Goal: Task Accomplishment & Management: Complete application form

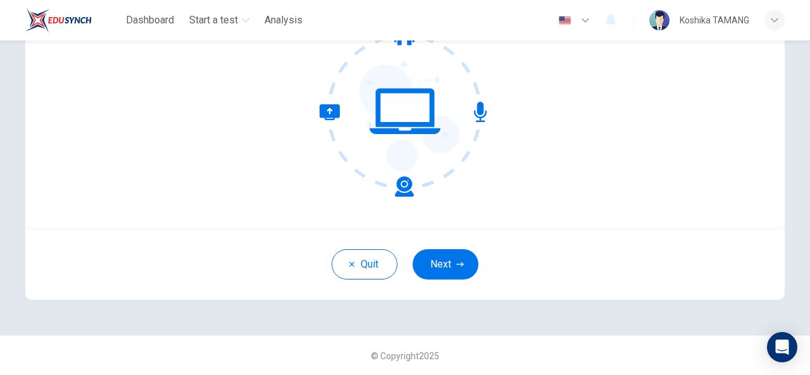
scroll to position [150, 0]
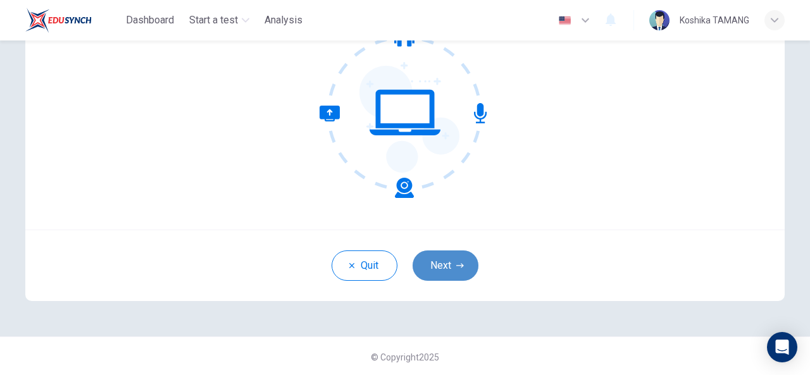
click at [438, 260] on button "Next" at bounding box center [446, 266] width 66 height 30
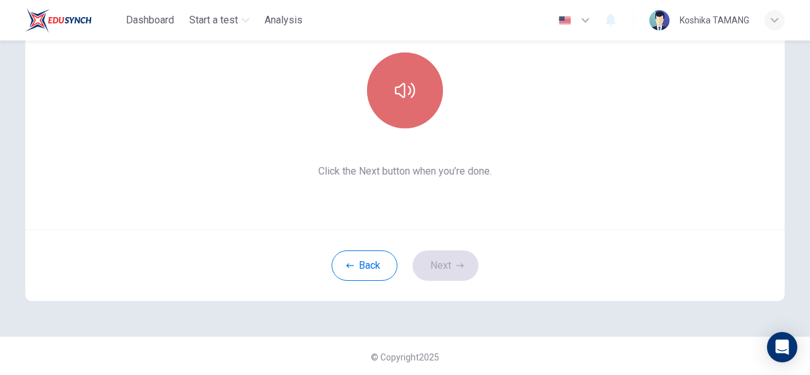
click at [397, 70] on button "button" at bounding box center [405, 91] width 76 height 76
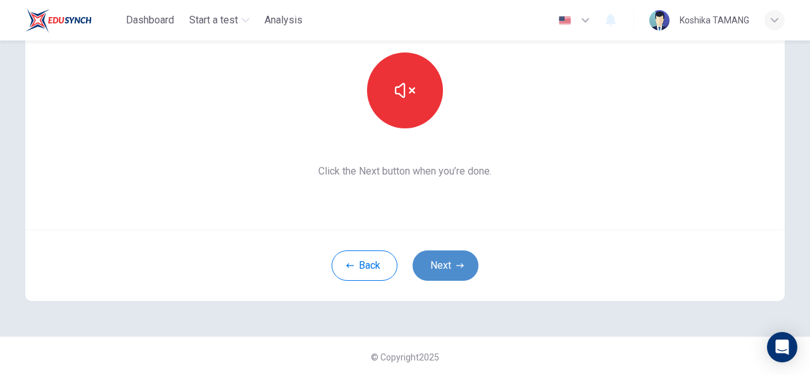
click at [450, 256] on button "Next" at bounding box center [446, 266] width 66 height 30
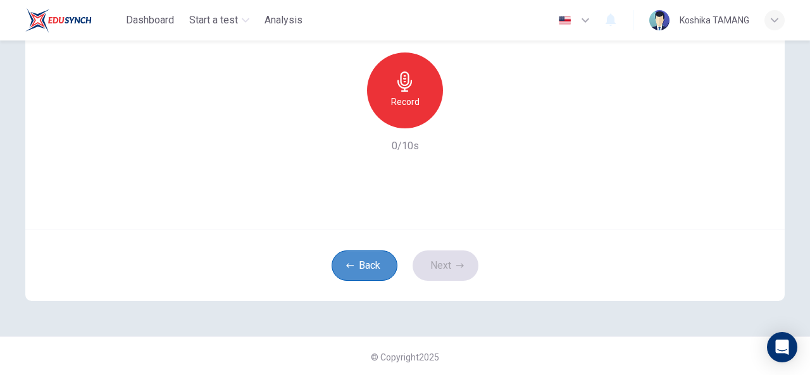
click at [368, 259] on button "Back" at bounding box center [365, 266] width 66 height 30
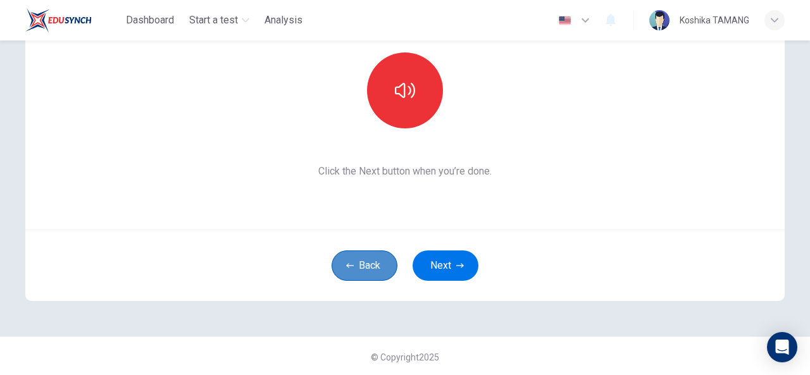
click at [368, 259] on button "Back" at bounding box center [365, 266] width 66 height 30
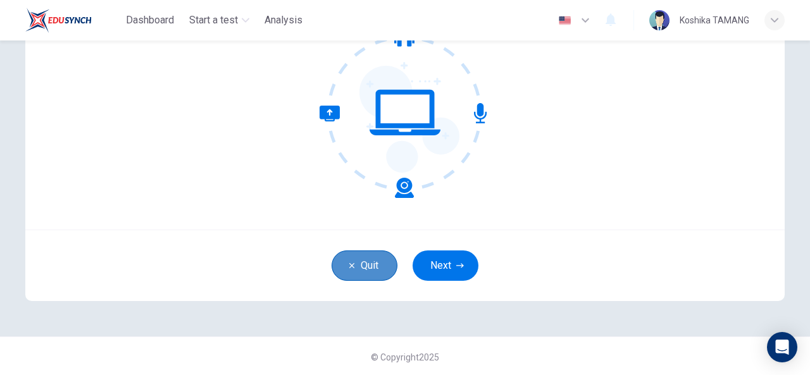
click at [368, 259] on button "Quit" at bounding box center [365, 266] width 66 height 30
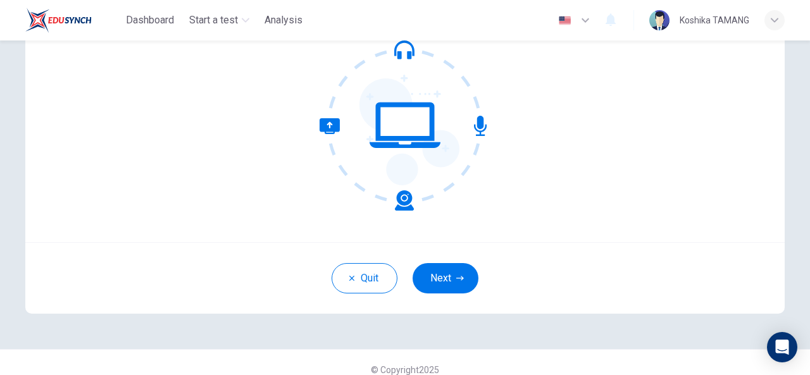
scroll to position [137, 0]
click at [434, 288] on button "Next" at bounding box center [446, 279] width 66 height 30
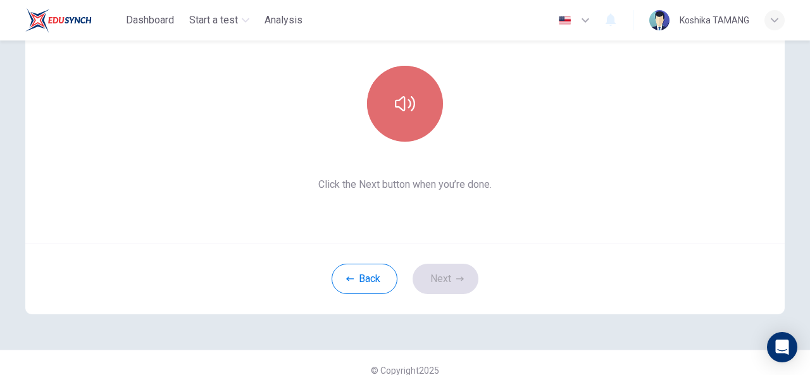
click at [392, 121] on button "button" at bounding box center [405, 104] width 76 height 76
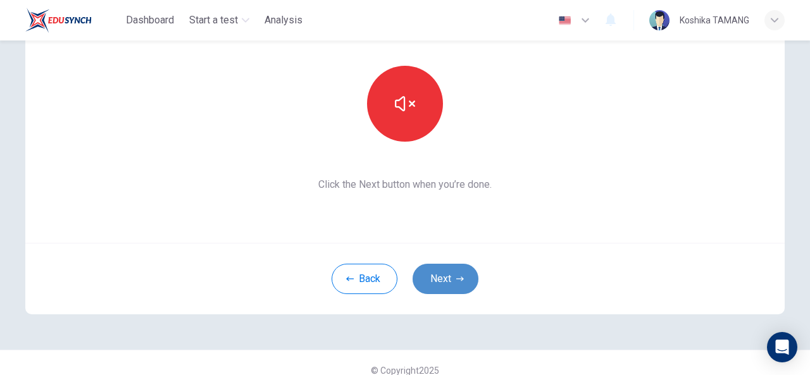
click at [442, 285] on button "Next" at bounding box center [446, 279] width 66 height 30
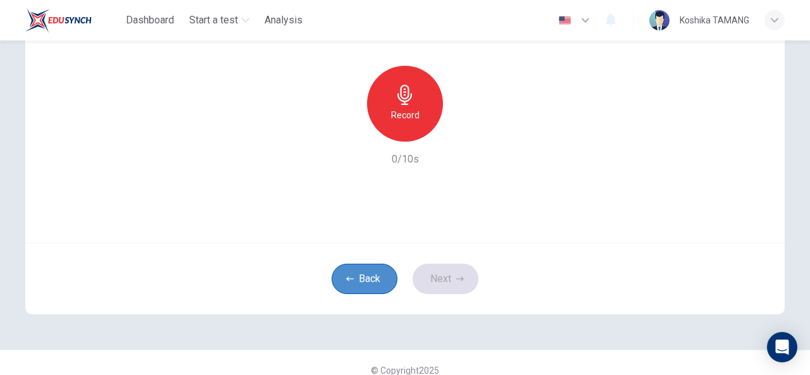
click at [371, 273] on button "Back" at bounding box center [365, 279] width 66 height 30
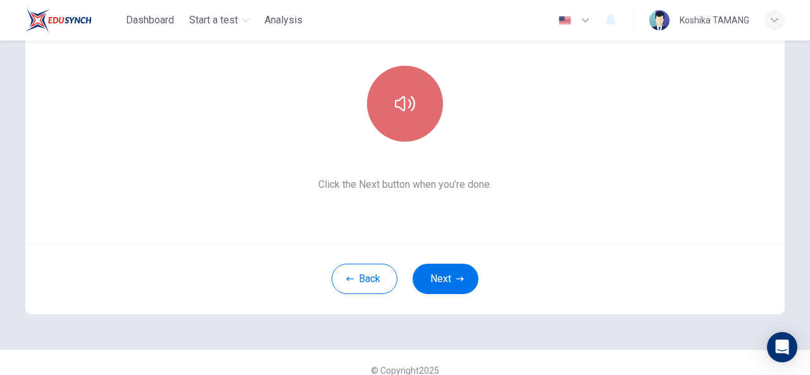
click at [403, 94] on icon "button" at bounding box center [405, 104] width 20 height 20
click at [405, 133] on button "button" at bounding box center [405, 104] width 76 height 76
click at [398, 106] on icon "button" at bounding box center [405, 104] width 20 height 20
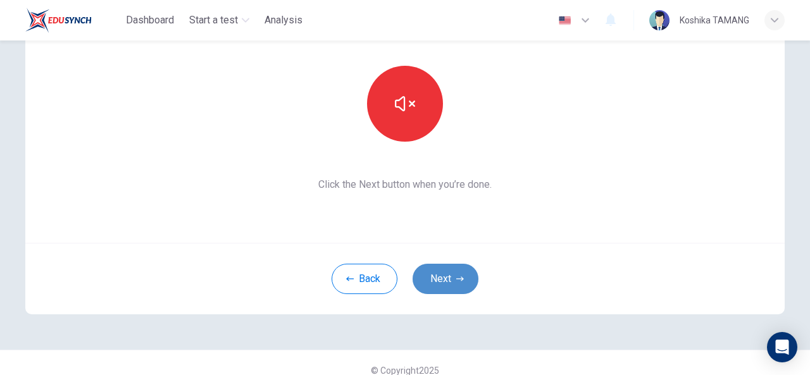
click at [442, 278] on button "Next" at bounding box center [446, 279] width 66 height 30
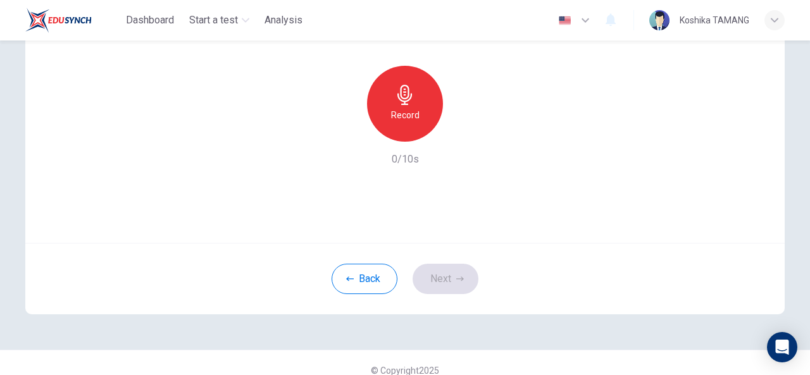
click at [437, 275] on div "Back Next" at bounding box center [404, 279] width 759 height 72
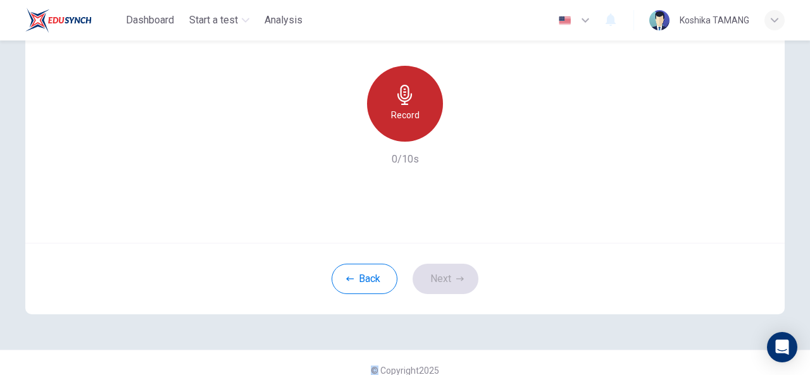
click at [399, 126] on div "Record" at bounding box center [405, 104] width 76 height 76
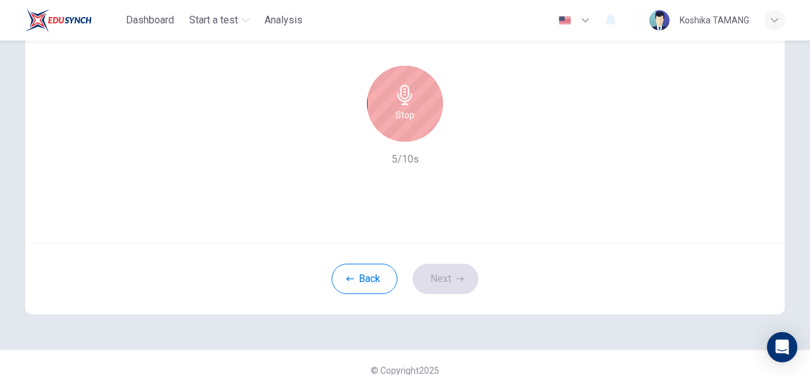
click at [446, 283] on div "Back Next" at bounding box center [404, 279] width 759 height 72
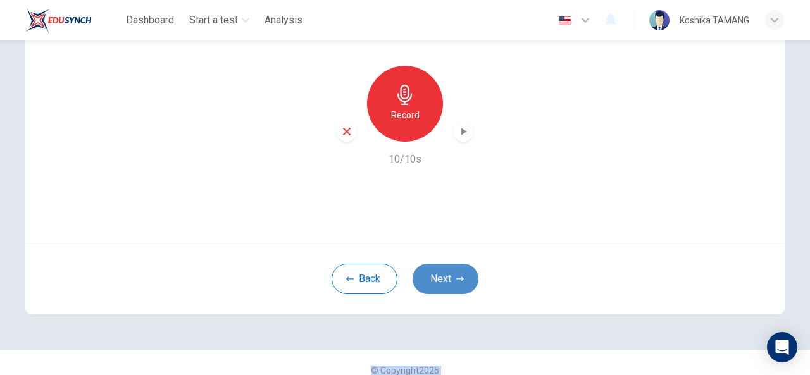
click at [447, 270] on button "Next" at bounding box center [446, 279] width 66 height 30
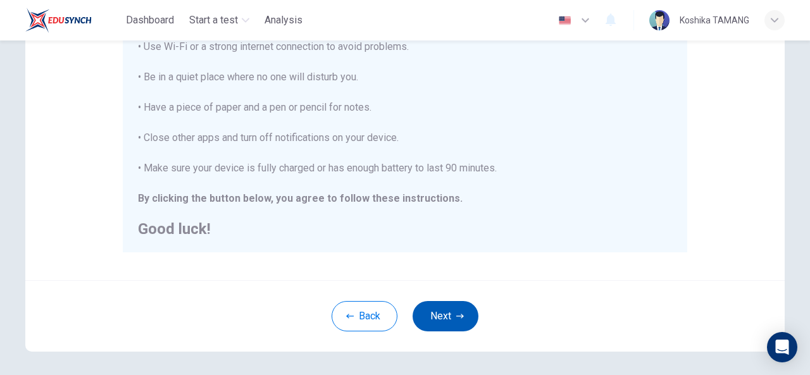
scroll to position [277, 0]
click at [441, 316] on button "Next" at bounding box center [446, 315] width 66 height 30
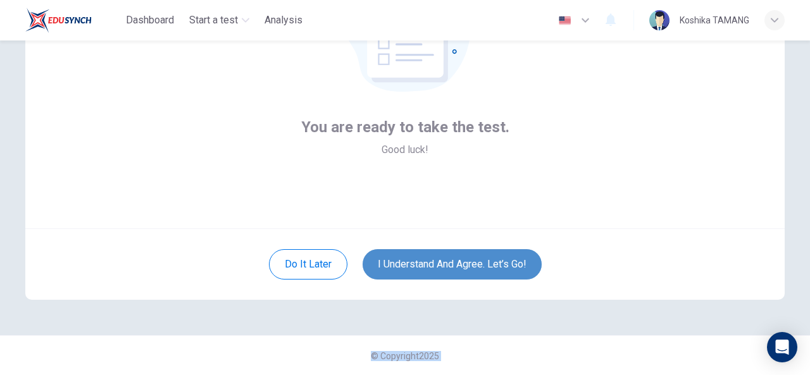
click at [429, 272] on button "I understand and agree. Let’s go!" at bounding box center [452, 264] width 179 height 30
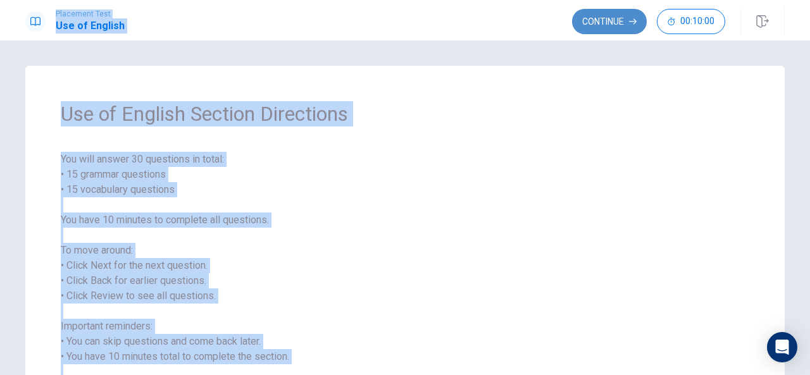
click at [616, 13] on button "Continue" at bounding box center [609, 21] width 75 height 25
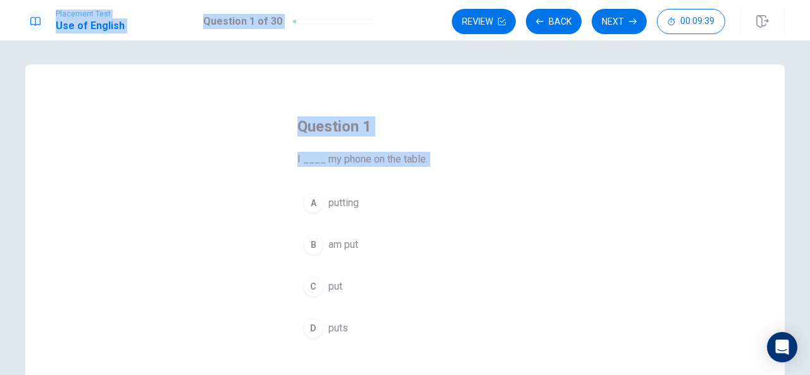
scroll to position [2, 0]
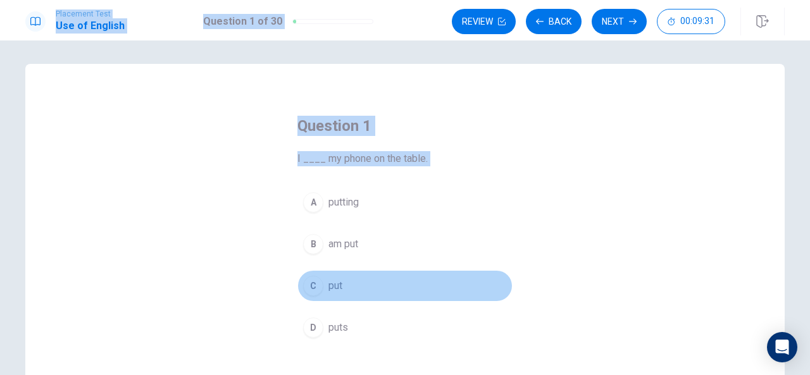
click at [310, 278] on div "C" at bounding box center [313, 286] width 20 height 20
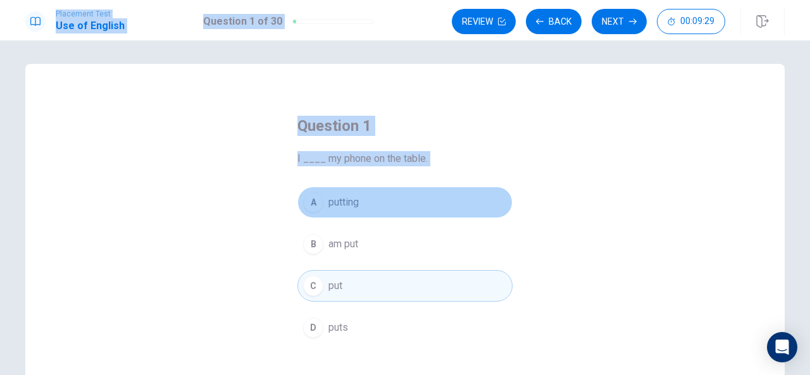
click at [311, 205] on div "A" at bounding box center [313, 202] width 20 height 20
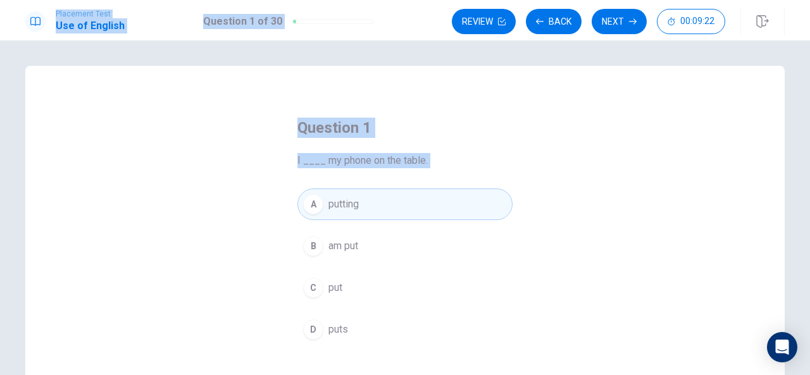
scroll to position [4, 0]
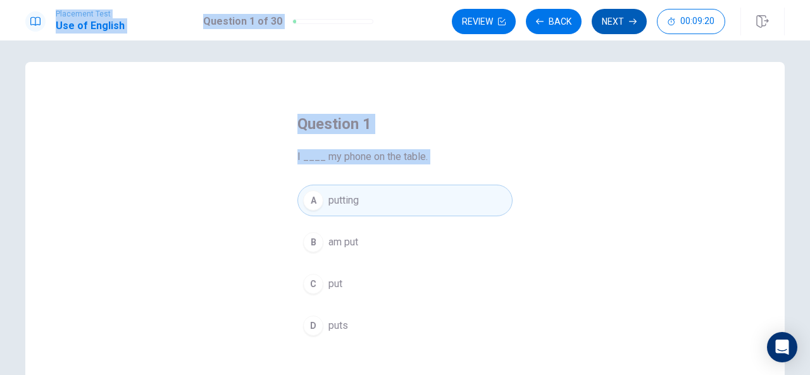
click at [609, 27] on button "Next" at bounding box center [619, 21] width 55 height 25
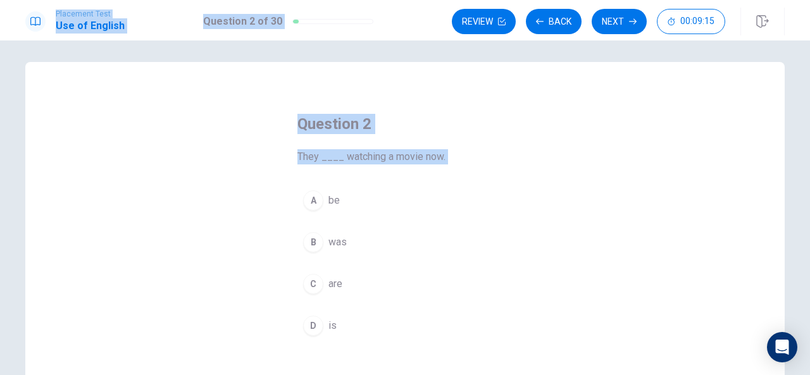
click at [315, 284] on div "C" at bounding box center [313, 284] width 20 height 20
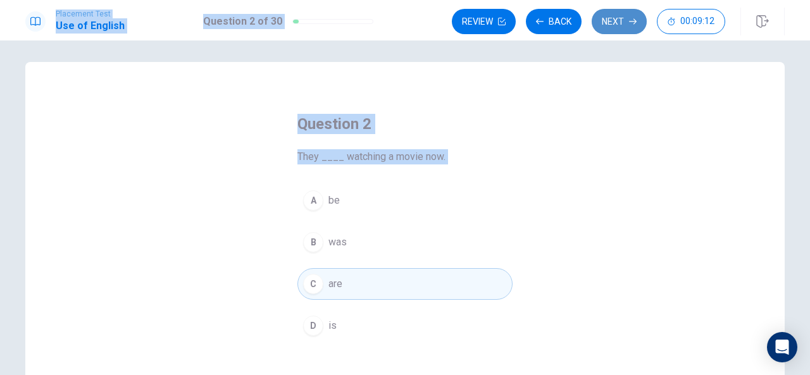
click at [603, 18] on button "Next" at bounding box center [619, 21] width 55 height 25
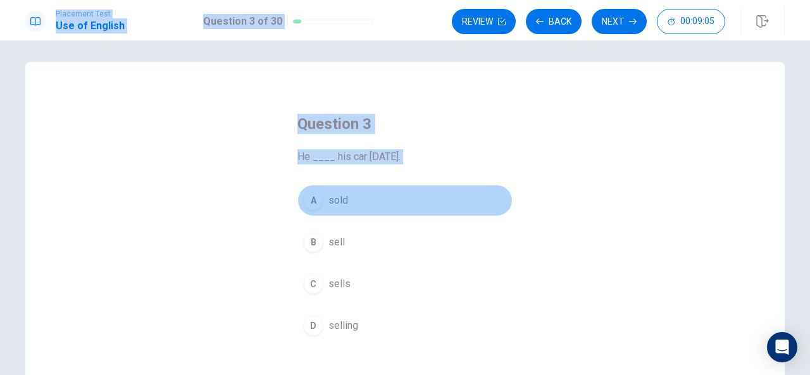
click at [311, 200] on div "A" at bounding box center [313, 200] width 20 height 20
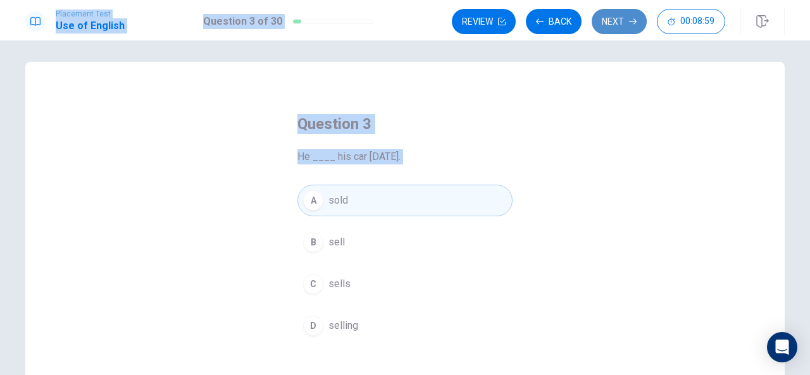
click at [618, 18] on button "Next" at bounding box center [619, 21] width 55 height 25
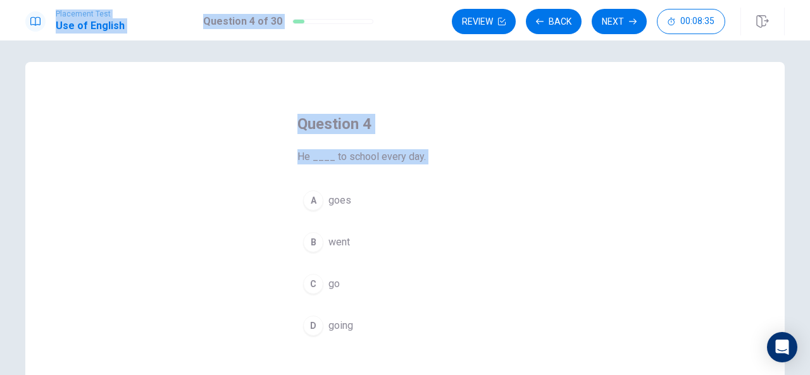
click at [309, 201] on div "A" at bounding box center [313, 200] width 20 height 20
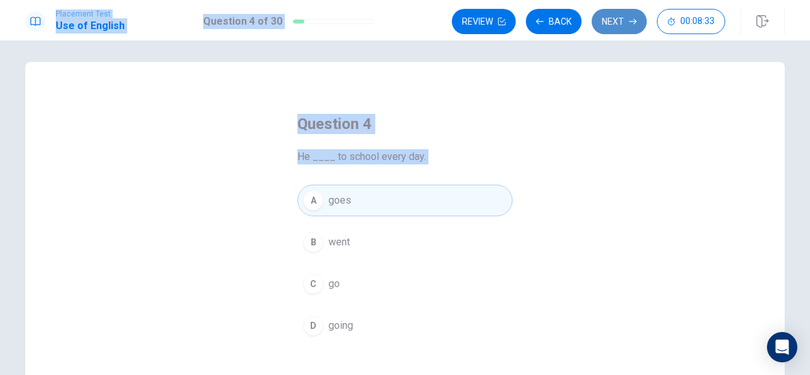
click at [626, 12] on button "Next" at bounding box center [619, 21] width 55 height 25
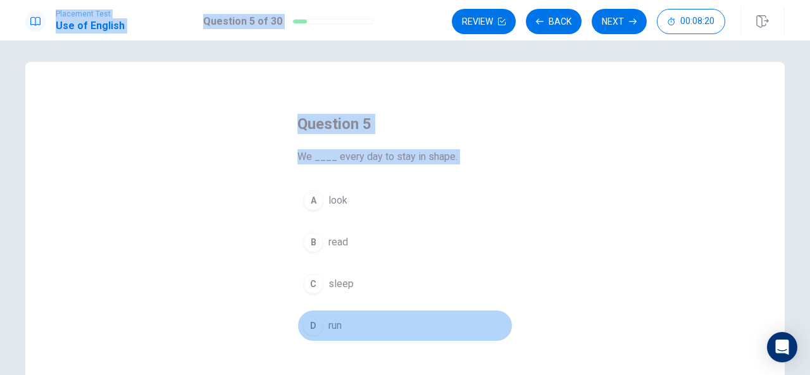
click at [306, 324] on div "D" at bounding box center [313, 326] width 20 height 20
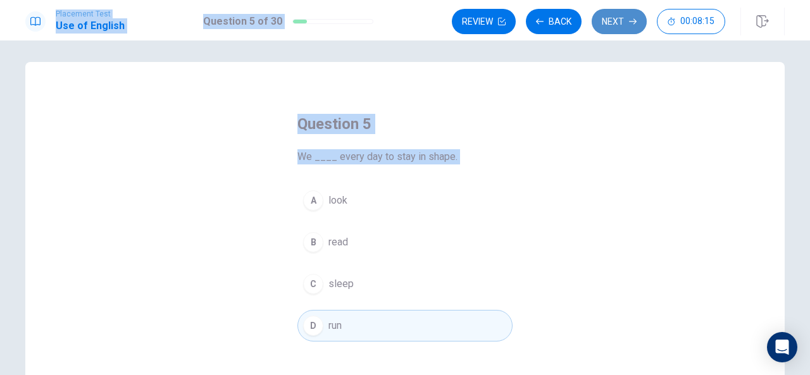
click at [613, 15] on button "Next" at bounding box center [619, 21] width 55 height 25
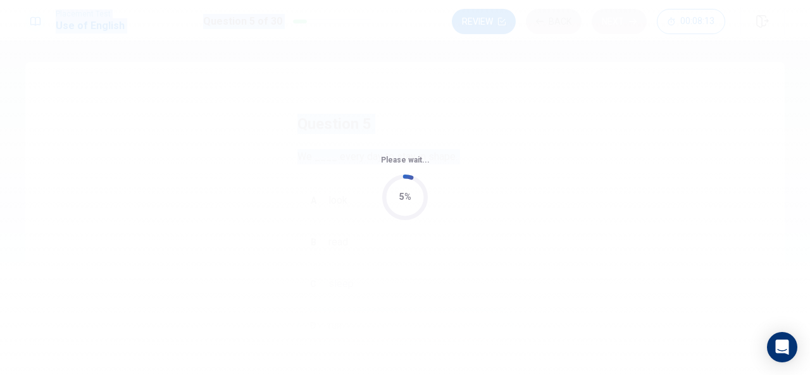
scroll to position [0, 0]
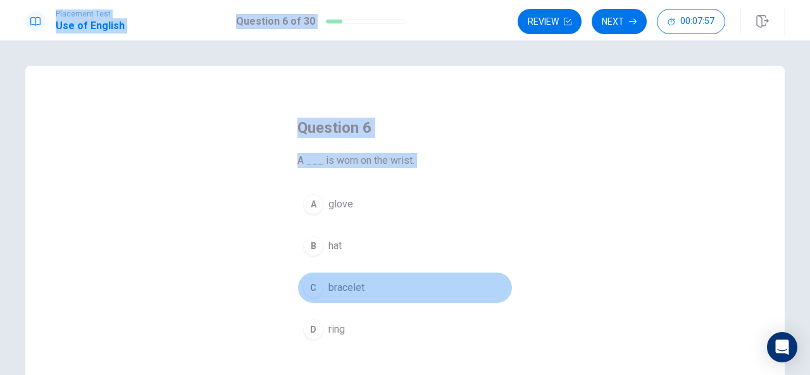
click at [308, 290] on div "C" at bounding box center [313, 288] width 20 height 20
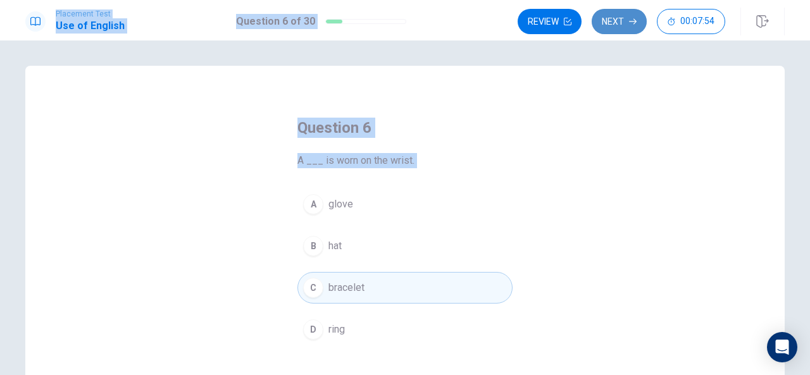
click at [632, 23] on icon "button" at bounding box center [633, 22] width 8 height 8
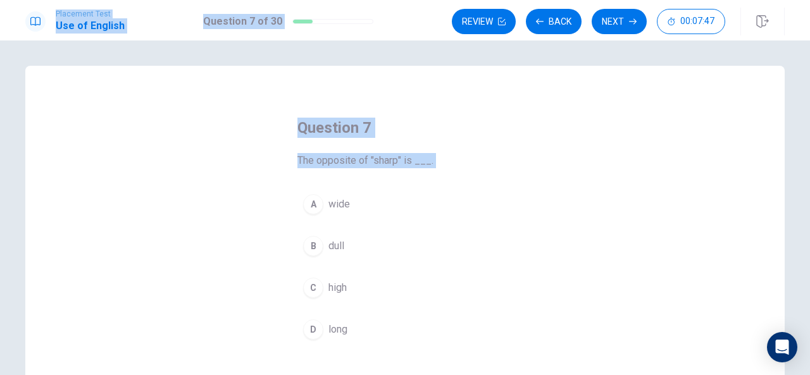
click at [306, 246] on div "B" at bounding box center [313, 246] width 20 height 20
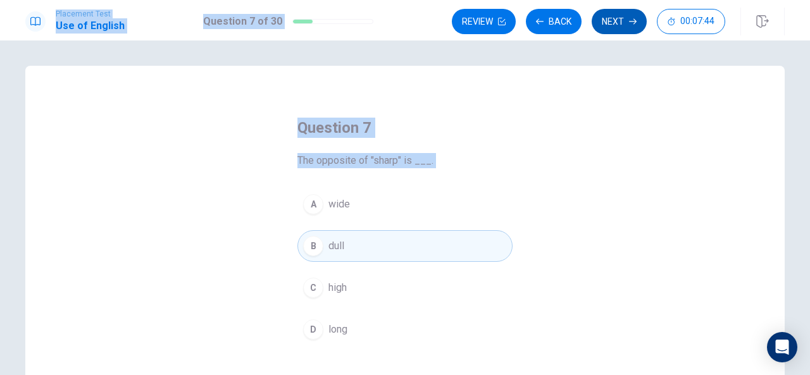
click at [611, 16] on button "Next" at bounding box center [619, 21] width 55 height 25
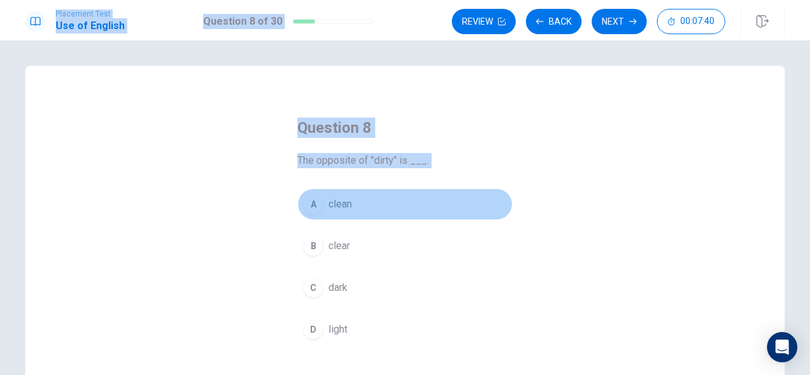
click at [318, 208] on div "A" at bounding box center [313, 204] width 20 height 20
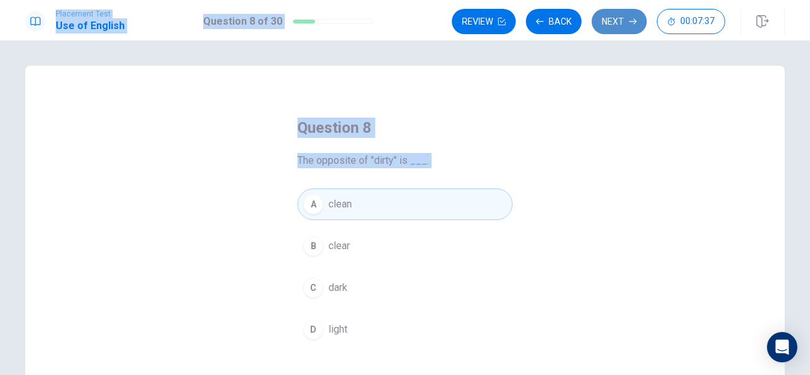
click at [620, 16] on button "Next" at bounding box center [619, 21] width 55 height 25
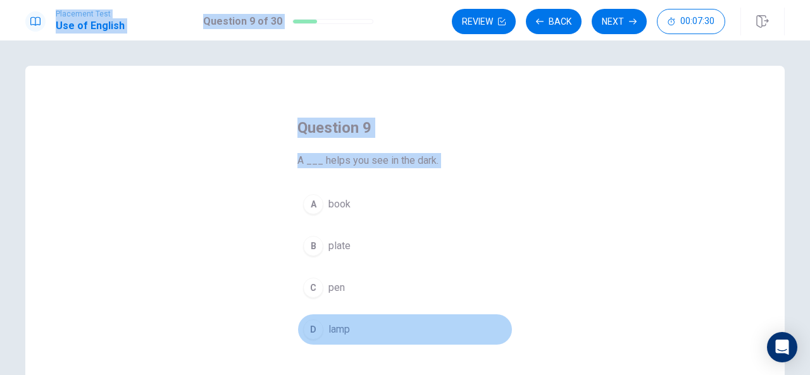
click at [313, 332] on div "D" at bounding box center [313, 330] width 20 height 20
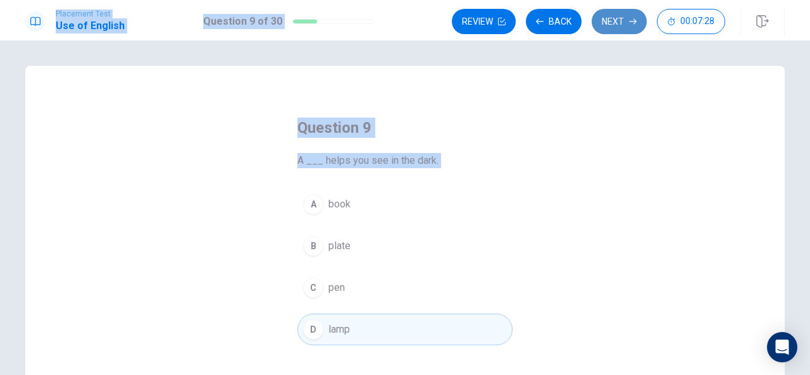
click at [606, 12] on button "Next" at bounding box center [619, 21] width 55 height 25
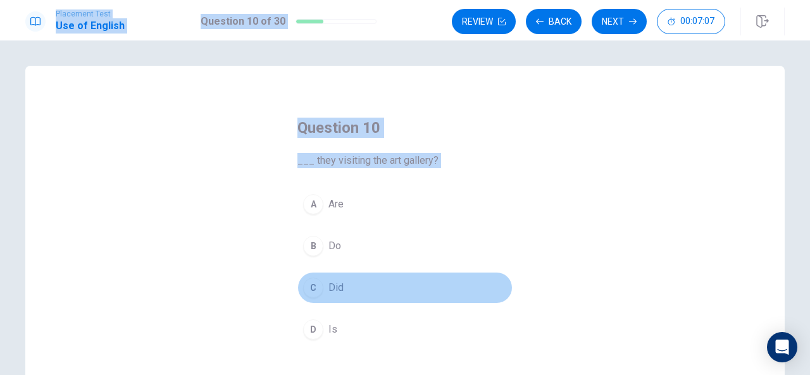
click at [309, 284] on div "C" at bounding box center [313, 288] width 20 height 20
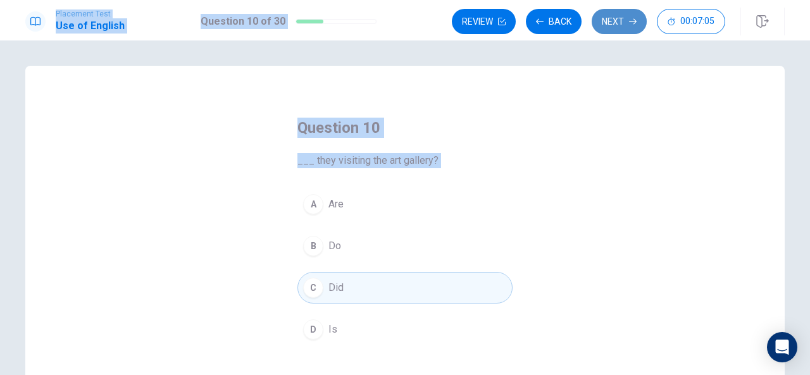
click at [617, 18] on button "Next" at bounding box center [619, 21] width 55 height 25
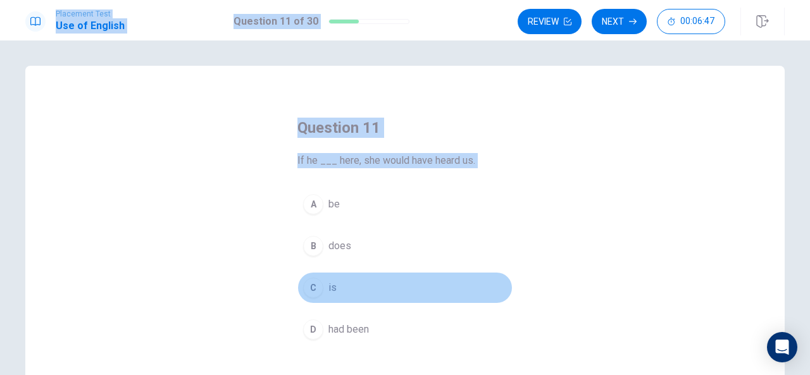
click at [317, 282] on div "C" at bounding box center [313, 288] width 20 height 20
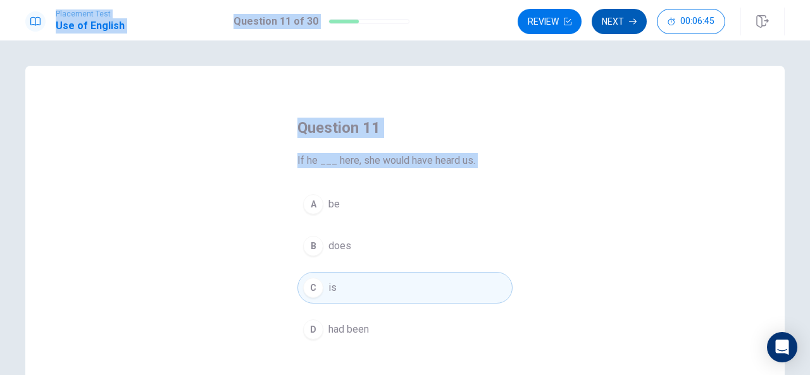
click at [623, 18] on button "Next" at bounding box center [619, 21] width 55 height 25
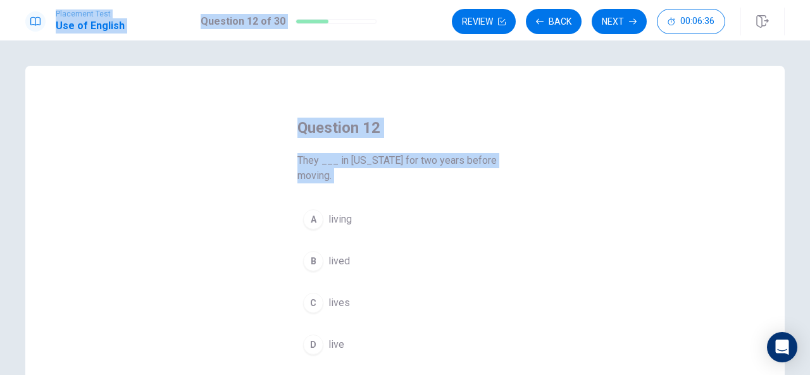
click at [312, 260] on div "B" at bounding box center [313, 261] width 20 height 20
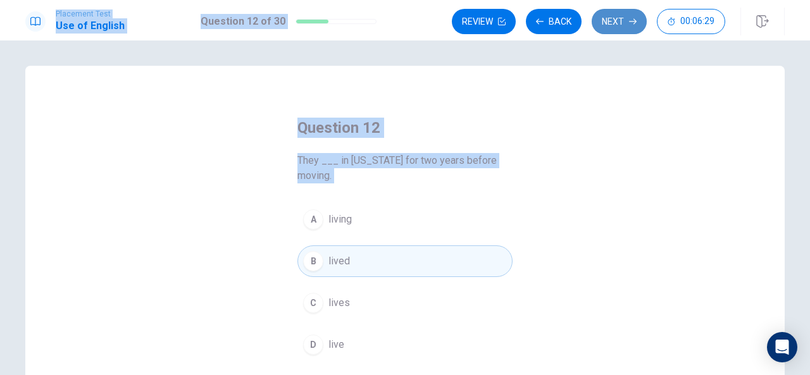
click at [621, 22] on button "Next" at bounding box center [619, 21] width 55 height 25
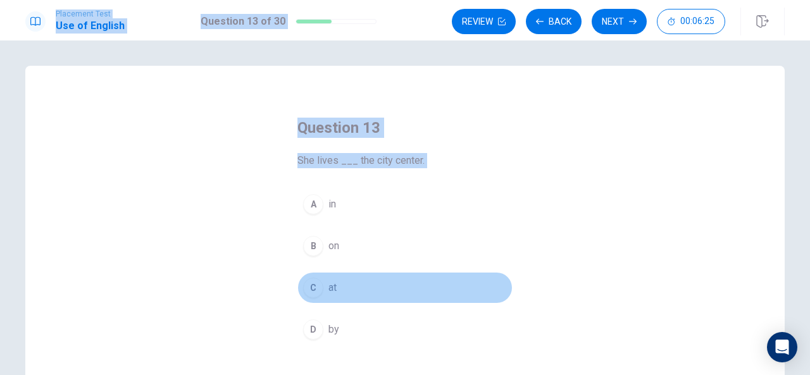
click at [306, 289] on div "C" at bounding box center [313, 288] width 20 height 20
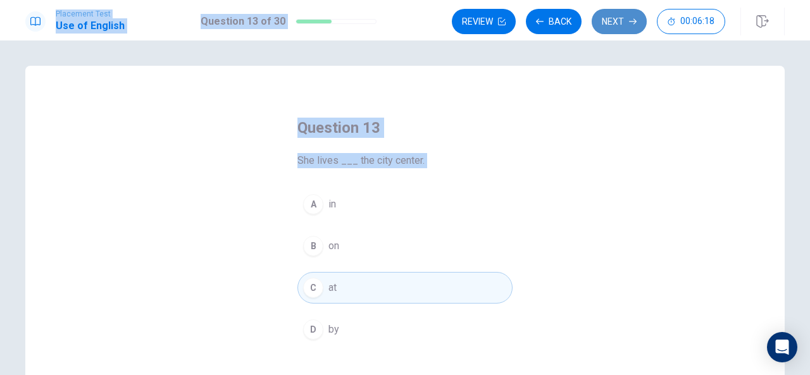
click at [613, 20] on button "Next" at bounding box center [619, 21] width 55 height 25
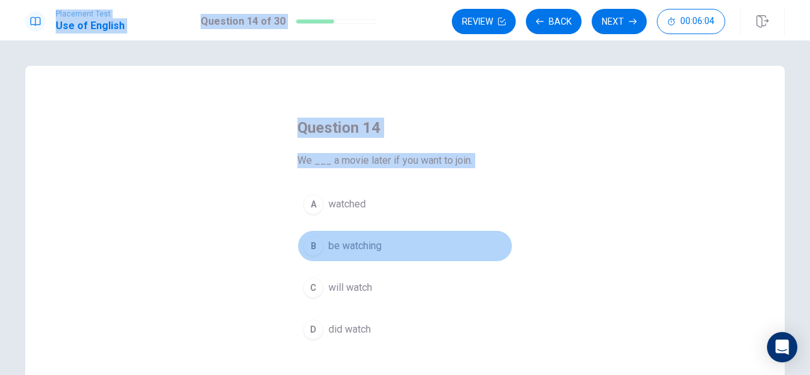
click at [310, 246] on div "B" at bounding box center [313, 246] width 20 height 20
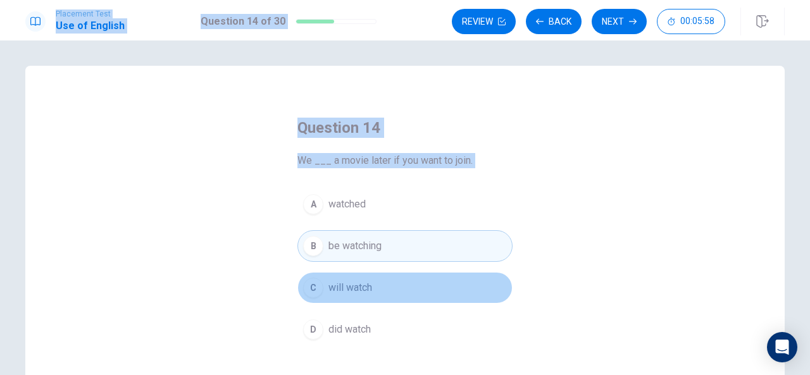
click at [312, 278] on div "C" at bounding box center [313, 288] width 20 height 20
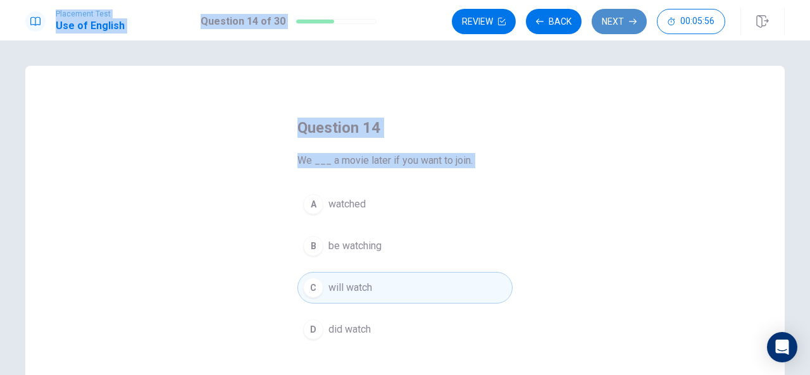
click at [628, 23] on button "Next" at bounding box center [619, 21] width 55 height 25
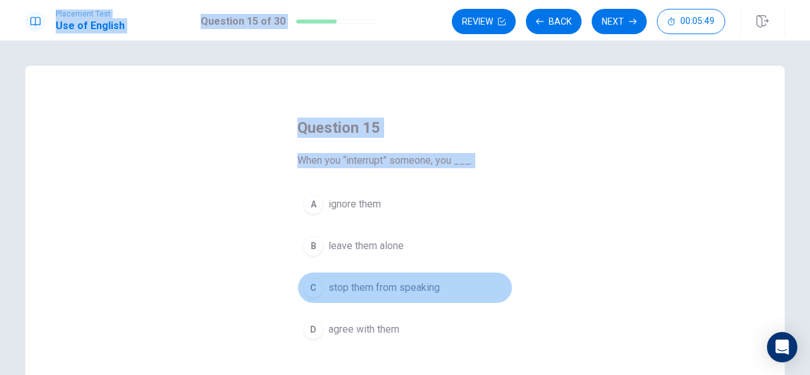
click at [317, 291] on div "C" at bounding box center [313, 288] width 20 height 20
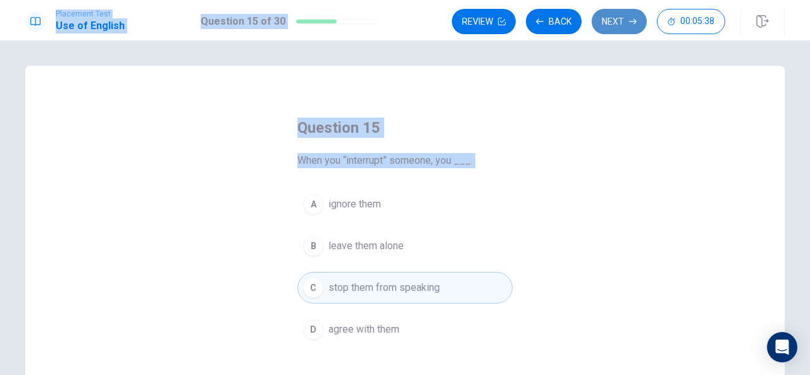
click at [623, 18] on button "Next" at bounding box center [619, 21] width 55 height 25
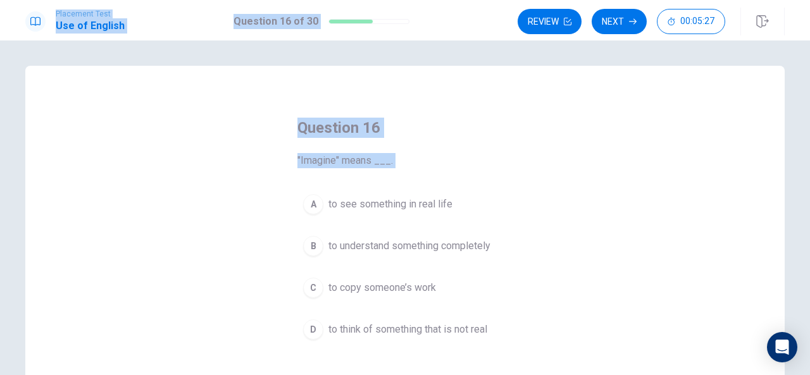
click at [696, 223] on div "Question 16 "Imagine" means ___. A to see something in real life B to understan…" at bounding box center [404, 286] width 759 height 440
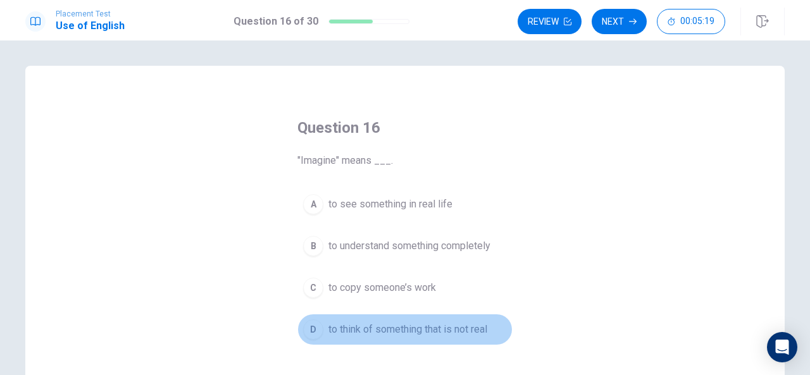
click at [308, 331] on div "D" at bounding box center [313, 330] width 20 height 20
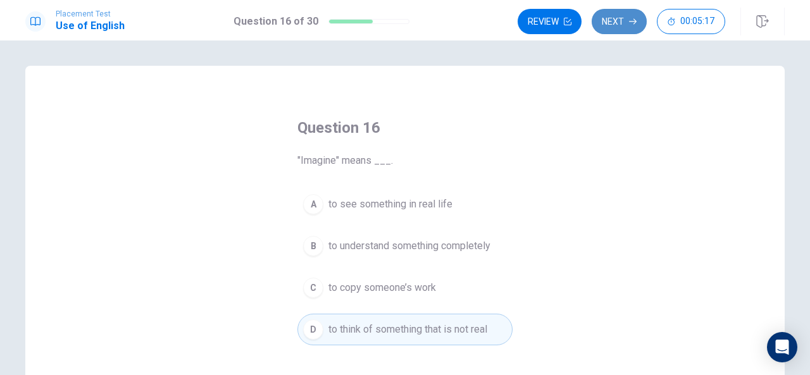
click at [609, 23] on button "Next" at bounding box center [619, 21] width 55 height 25
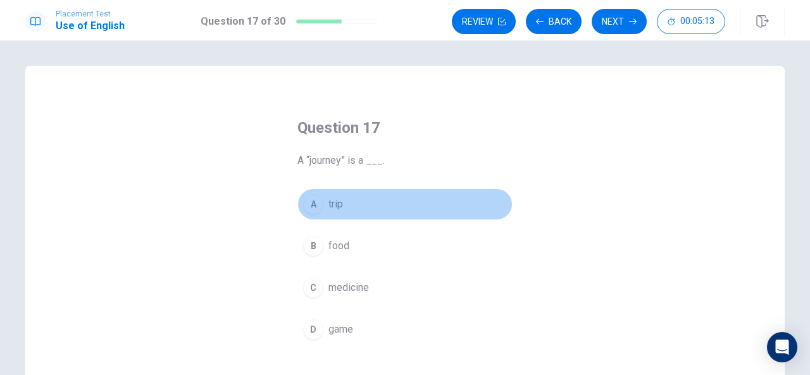
click at [306, 206] on div "A" at bounding box center [313, 204] width 20 height 20
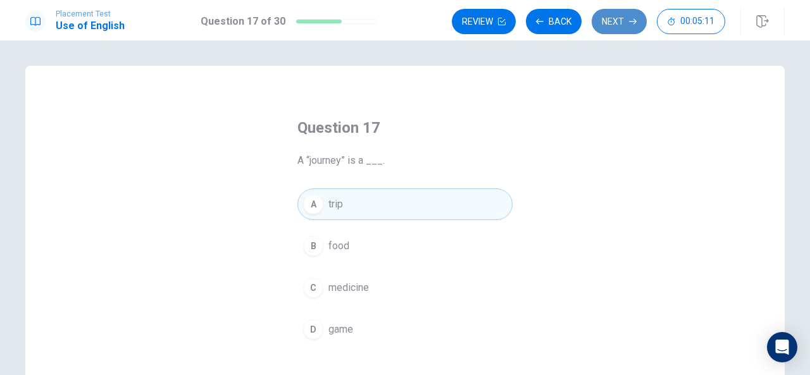
click at [609, 13] on button "Next" at bounding box center [619, 21] width 55 height 25
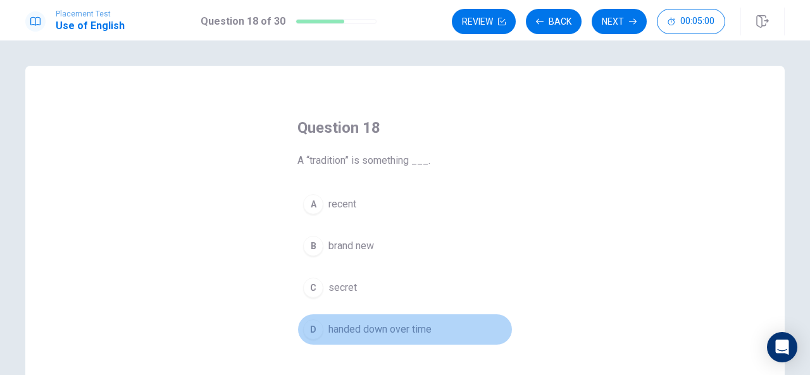
click at [316, 327] on div "D" at bounding box center [313, 330] width 20 height 20
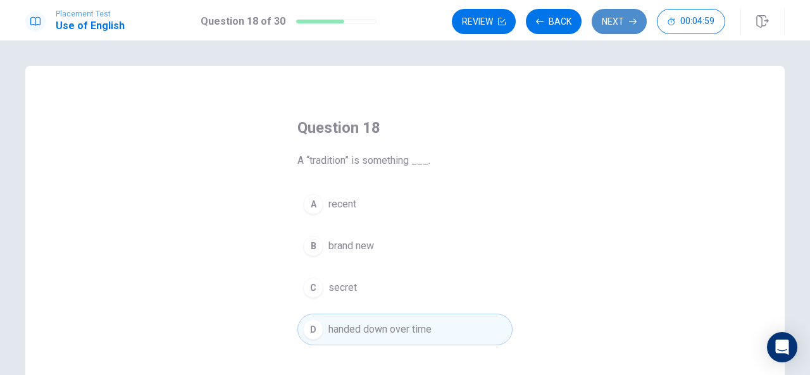
click at [620, 17] on button "Next" at bounding box center [619, 21] width 55 height 25
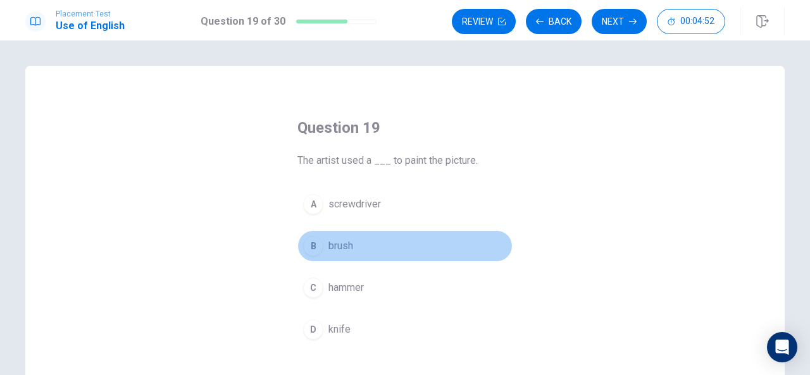
click at [313, 245] on div "B" at bounding box center [313, 246] width 20 height 20
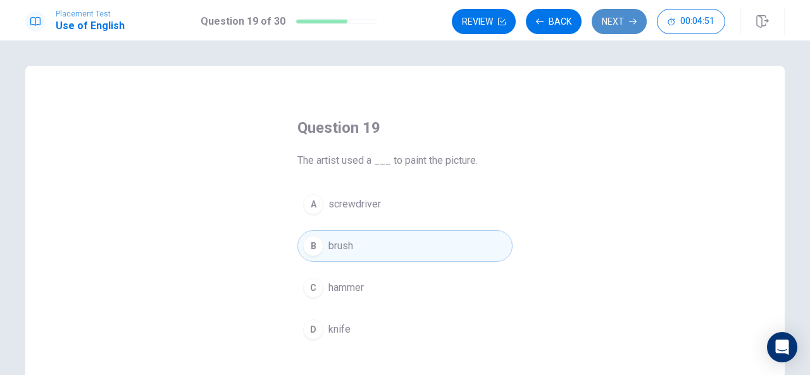
click at [631, 21] on icon "button" at bounding box center [633, 22] width 8 height 6
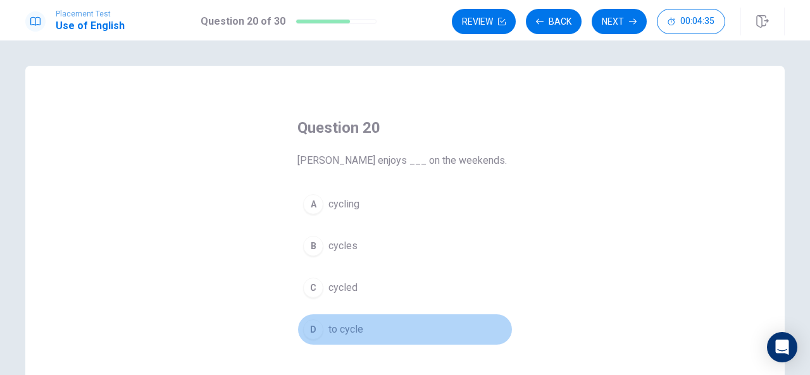
click at [311, 334] on div "D" at bounding box center [313, 330] width 20 height 20
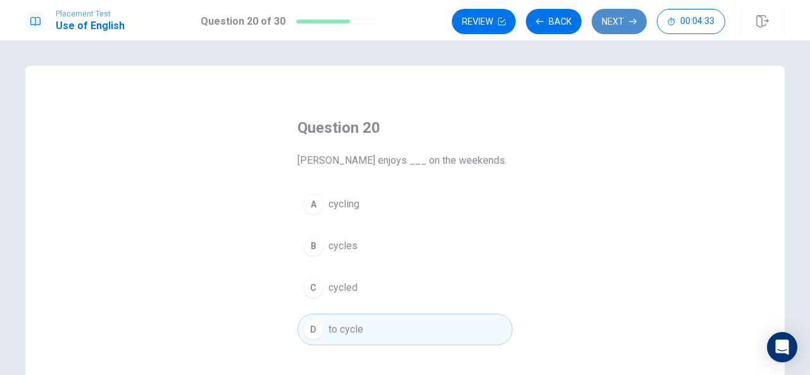
click at [604, 14] on button "Next" at bounding box center [619, 21] width 55 height 25
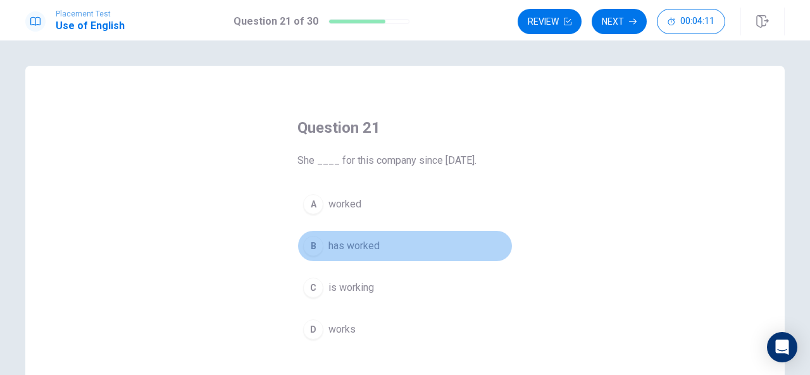
click at [309, 242] on div "B" at bounding box center [313, 246] width 20 height 20
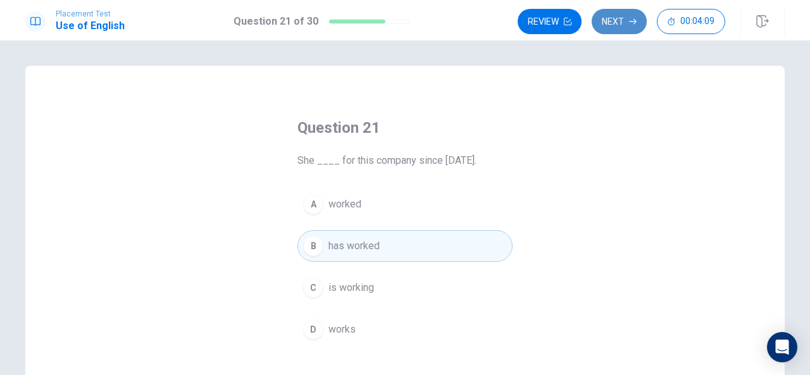
click at [604, 18] on button "Next" at bounding box center [619, 21] width 55 height 25
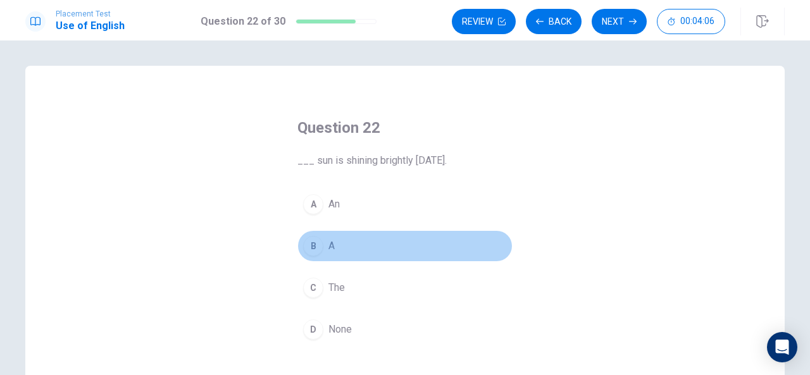
click at [310, 245] on div "B" at bounding box center [313, 246] width 20 height 20
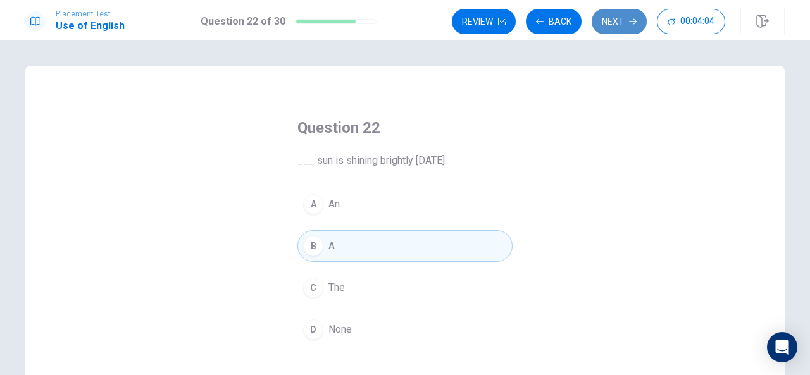
click at [605, 13] on button "Next" at bounding box center [619, 21] width 55 height 25
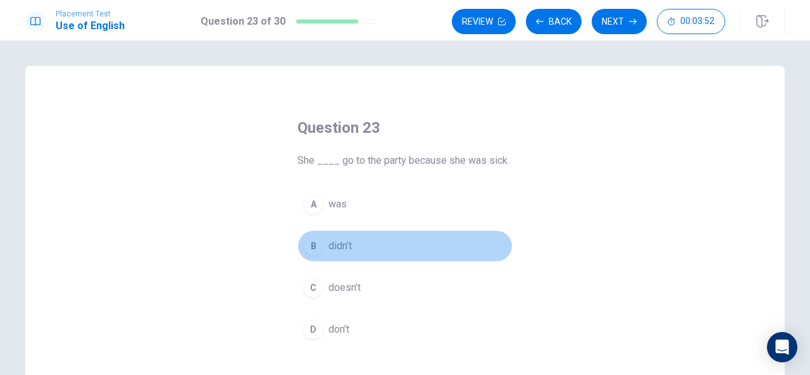
click at [310, 253] on div "B" at bounding box center [313, 246] width 20 height 20
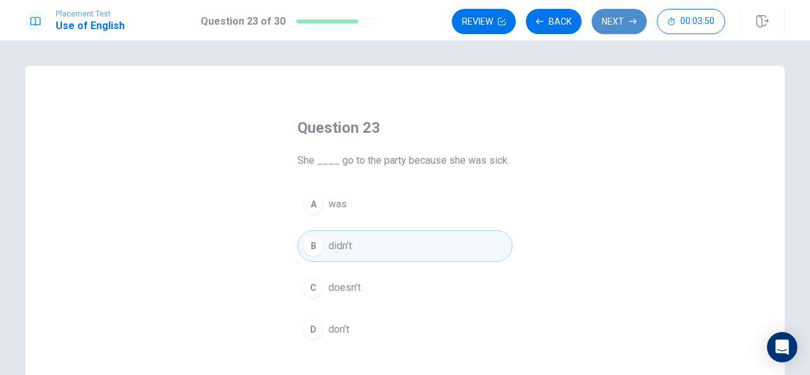
click at [615, 11] on button "Next" at bounding box center [619, 21] width 55 height 25
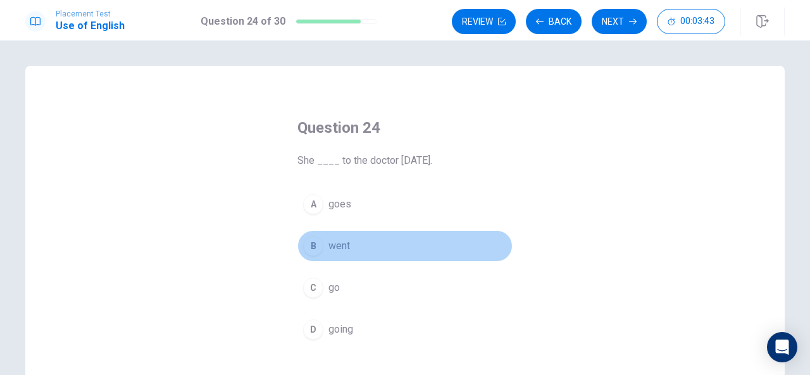
click at [315, 246] on div "B" at bounding box center [313, 246] width 20 height 20
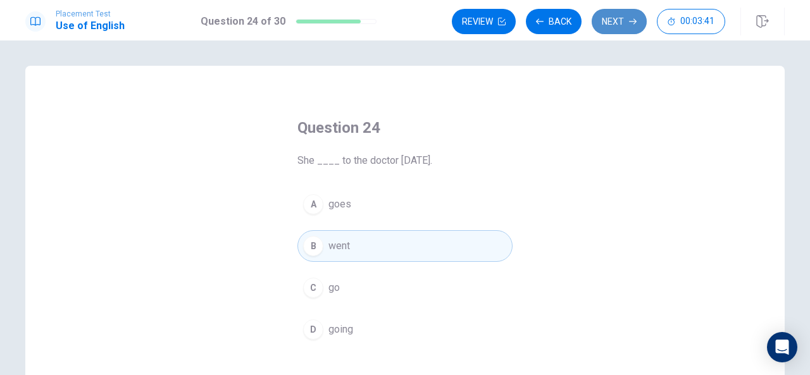
click at [613, 10] on button "Next" at bounding box center [619, 21] width 55 height 25
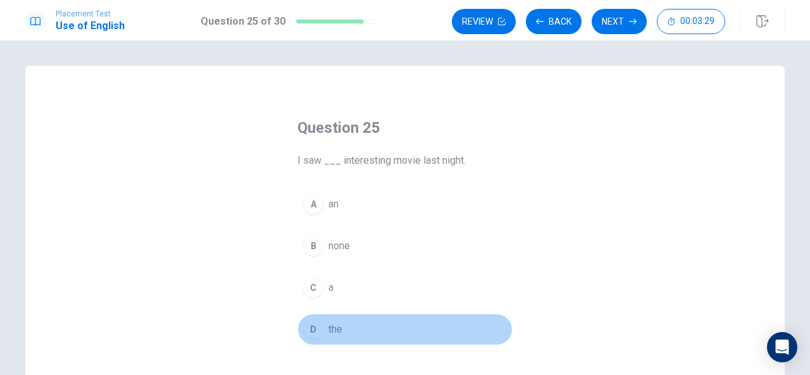
click at [312, 332] on div "D" at bounding box center [313, 330] width 20 height 20
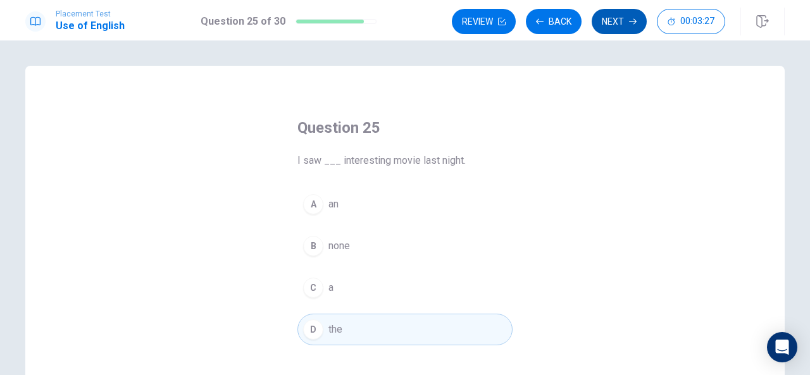
click at [620, 16] on button "Next" at bounding box center [619, 21] width 55 height 25
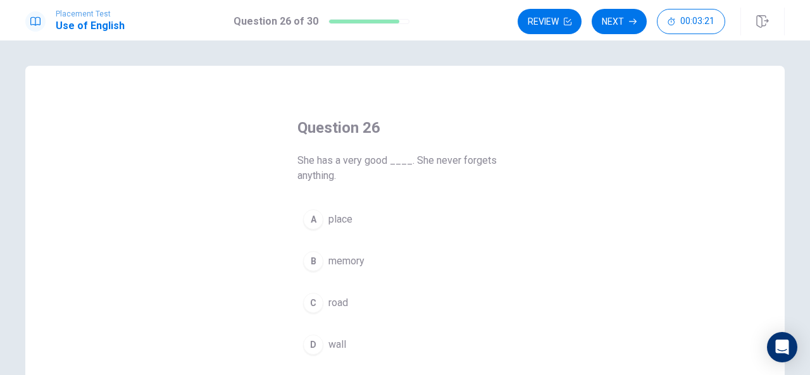
scroll to position [14, 0]
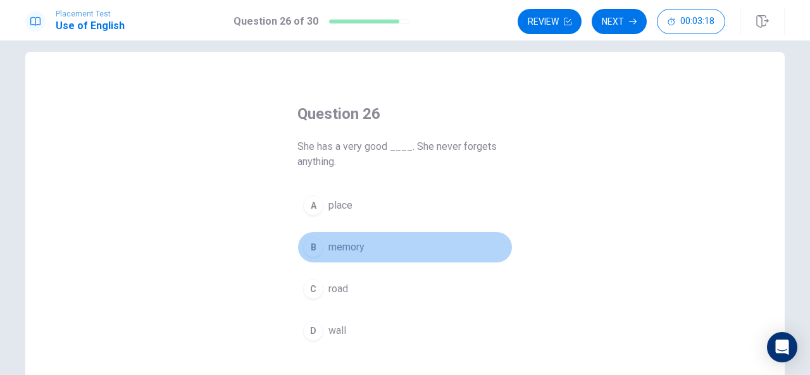
click at [306, 249] on div "B" at bounding box center [313, 247] width 20 height 20
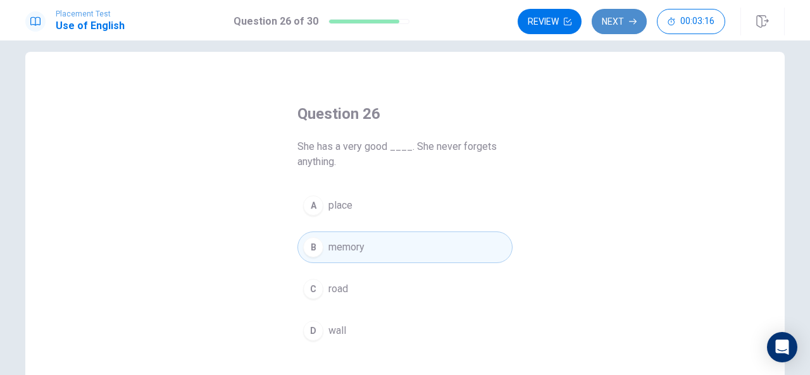
click at [624, 15] on button "Next" at bounding box center [619, 21] width 55 height 25
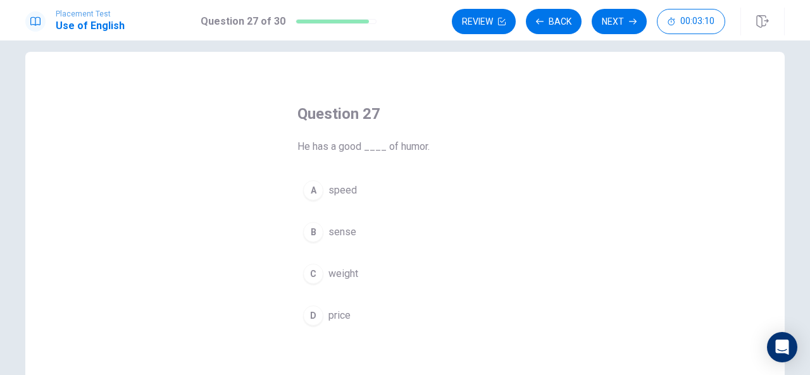
click at [309, 232] on div "B" at bounding box center [313, 232] width 20 height 20
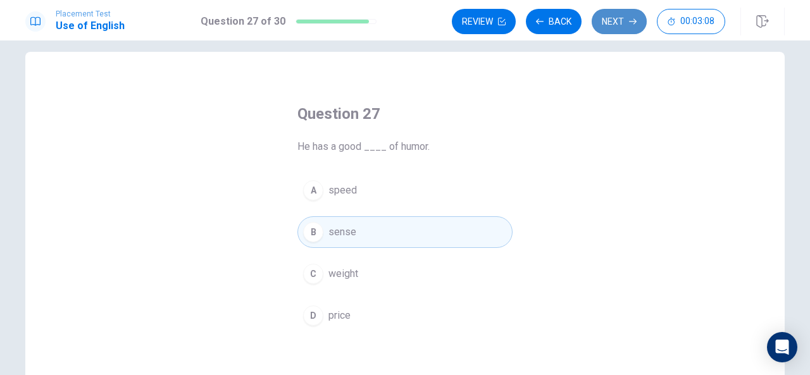
click at [620, 20] on button "Next" at bounding box center [619, 21] width 55 height 25
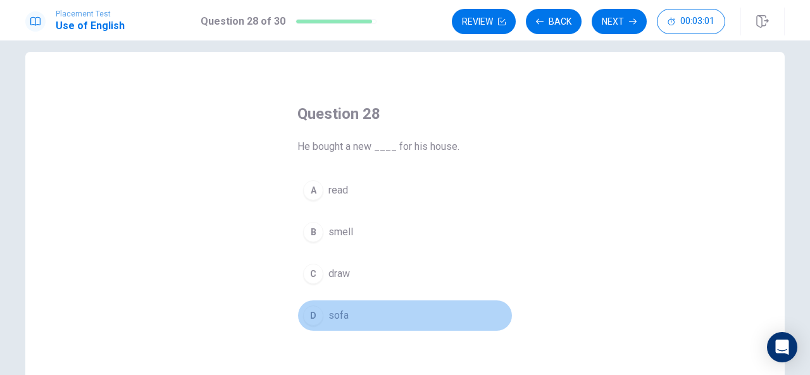
click at [309, 313] on div "D" at bounding box center [313, 316] width 20 height 20
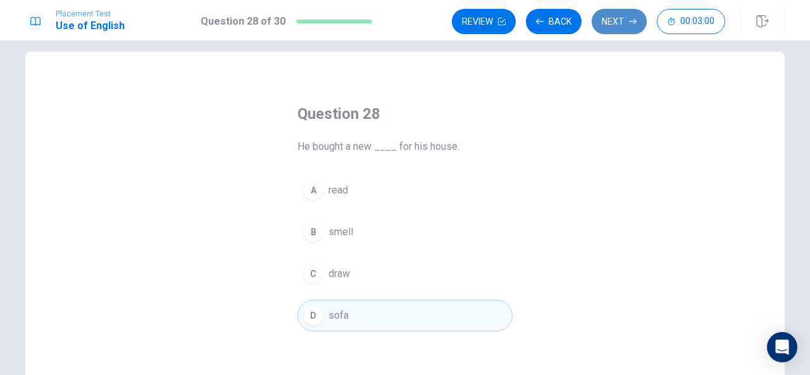
click at [615, 16] on button "Next" at bounding box center [619, 21] width 55 height 25
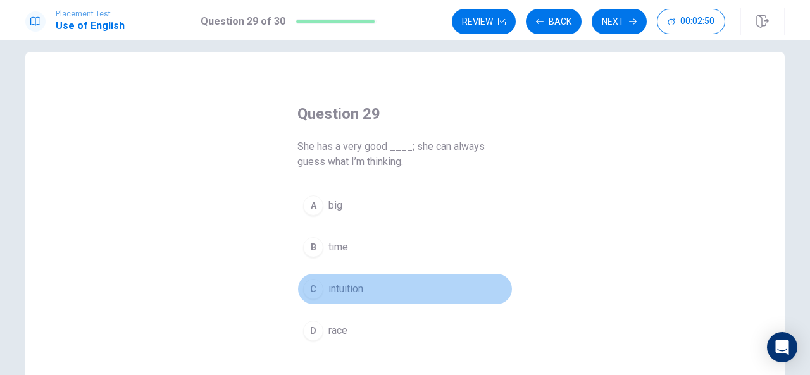
click at [309, 285] on div "C" at bounding box center [313, 289] width 20 height 20
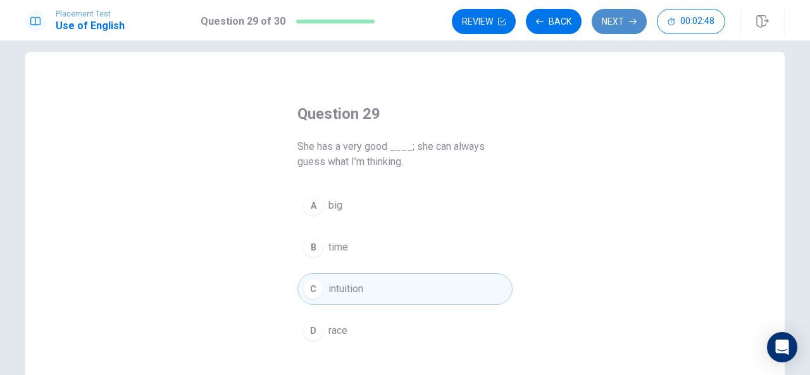
click at [602, 21] on button "Next" at bounding box center [619, 21] width 55 height 25
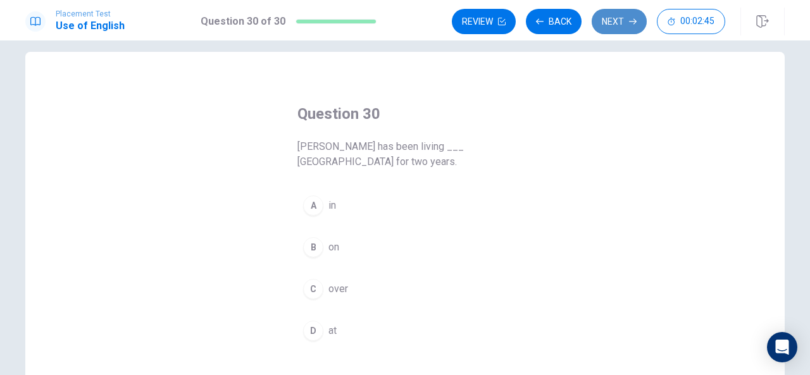
click at [616, 20] on button "Next" at bounding box center [619, 21] width 55 height 25
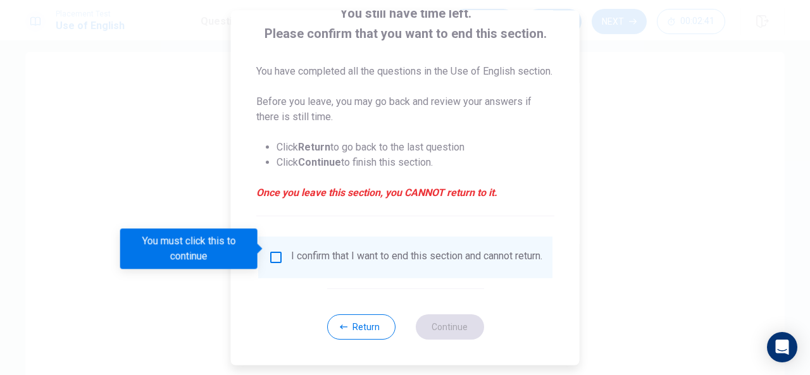
scroll to position [110, 0]
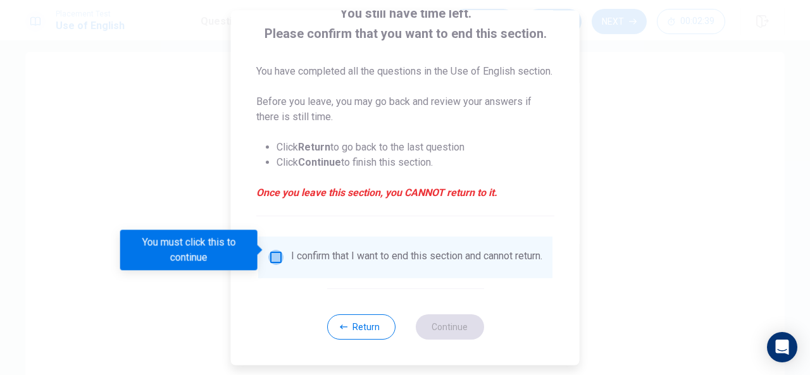
click at [276, 250] on input "You must click this to continue" at bounding box center [275, 257] width 15 height 15
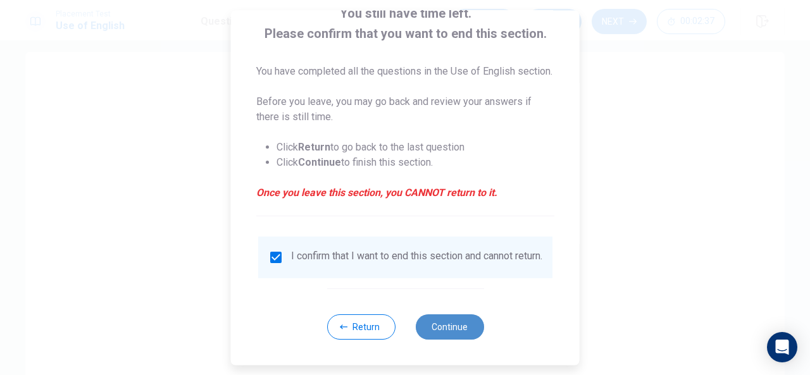
click at [446, 331] on button "Continue" at bounding box center [449, 327] width 68 height 25
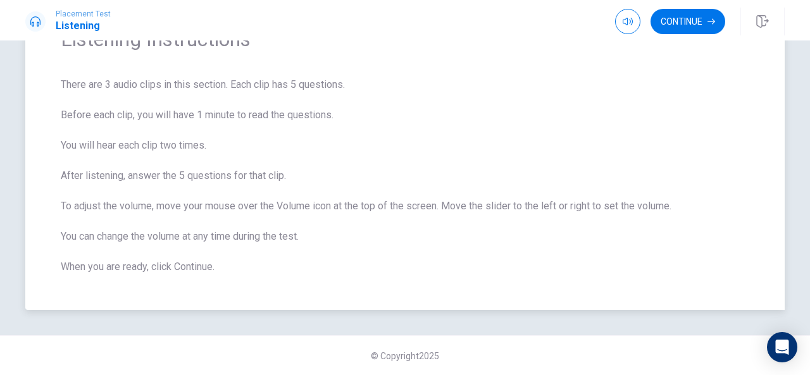
scroll to position [75, 0]
click at [704, 12] on button "Continue" at bounding box center [688, 21] width 75 height 25
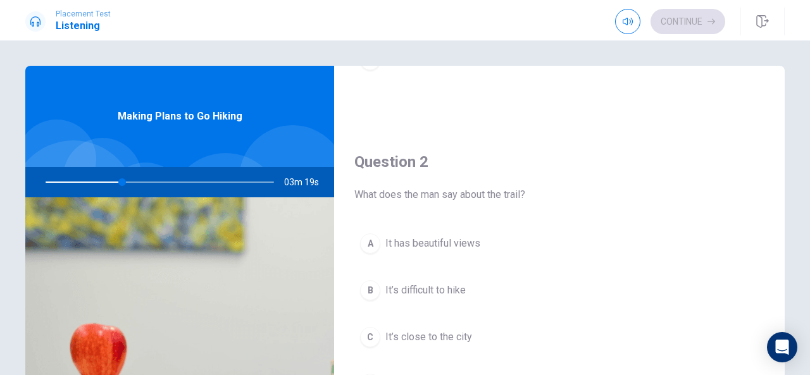
scroll to position [259, 0]
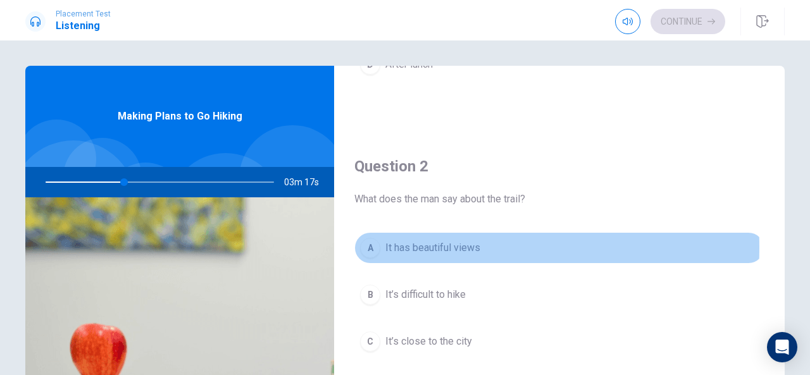
click at [375, 246] on div "A" at bounding box center [370, 248] width 20 height 20
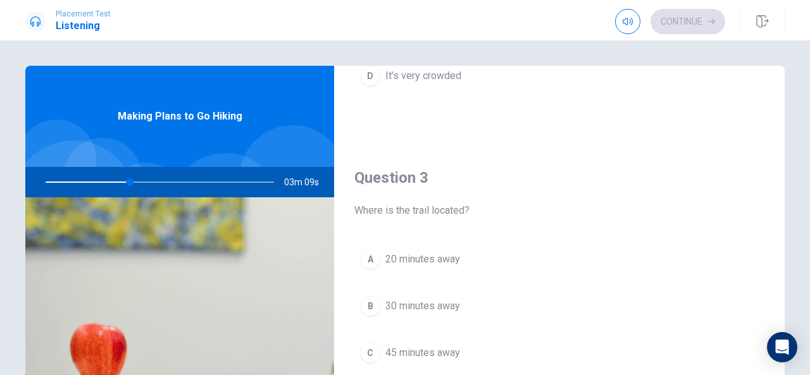
scroll to position [571, 0]
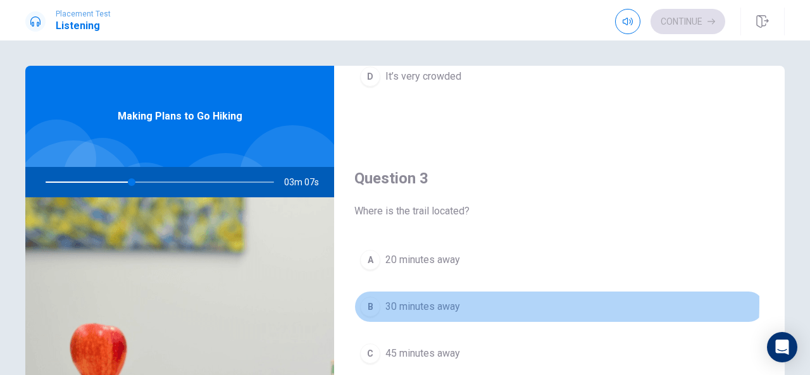
click at [370, 299] on div "B" at bounding box center [370, 307] width 20 height 20
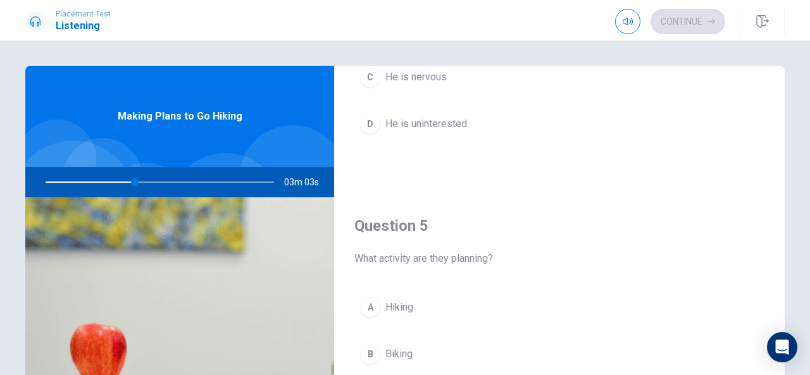
scroll to position [1169, 0]
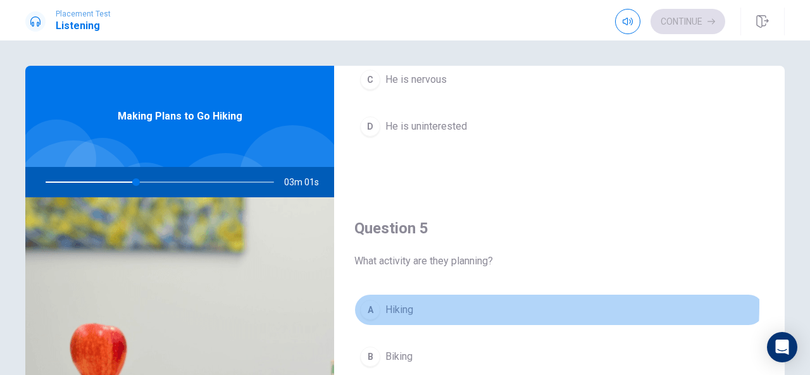
click at [371, 300] on div "A" at bounding box center [370, 310] width 20 height 20
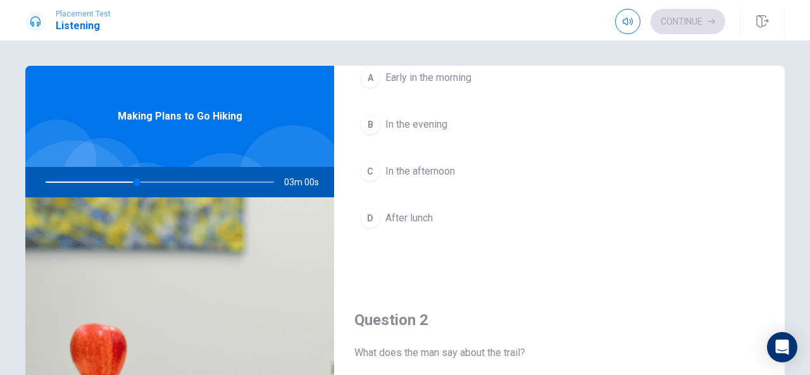
scroll to position [0, 0]
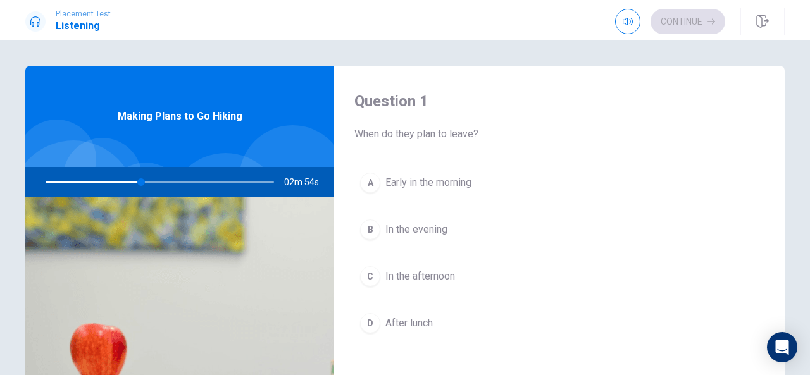
click at [373, 177] on div "A" at bounding box center [370, 183] width 20 height 20
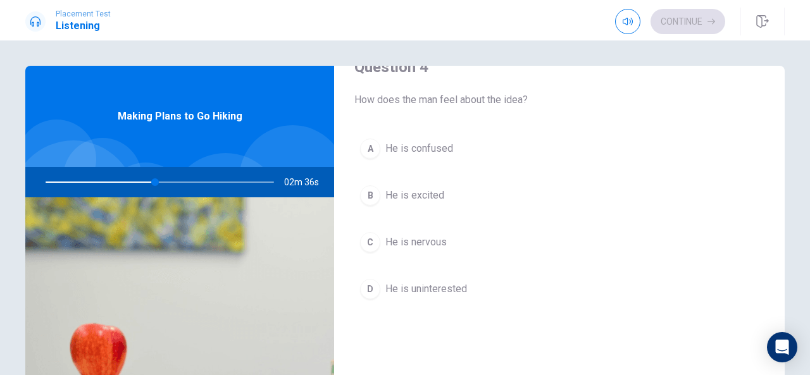
scroll to position [1006, 0]
click at [377, 191] on button "B He is excited" at bounding box center [559, 196] width 410 height 32
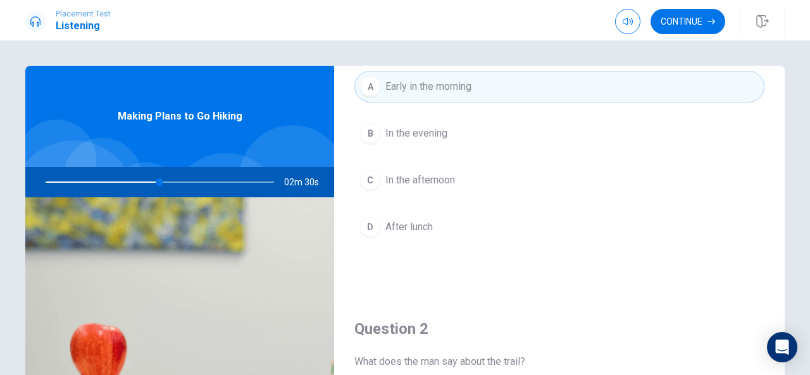
scroll to position [97, 0]
click at [149, 181] on div at bounding box center [157, 182] width 254 height 30
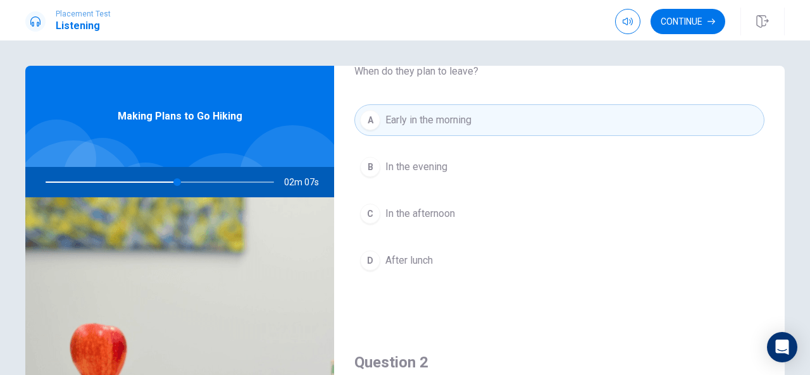
scroll to position [59, 0]
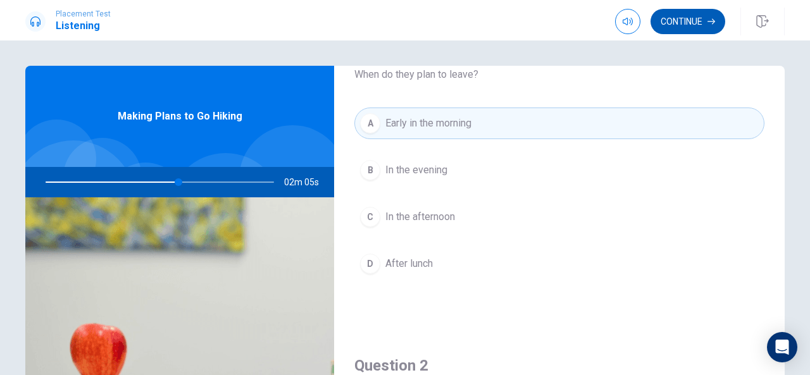
click at [701, 22] on button "Continue" at bounding box center [688, 21] width 75 height 25
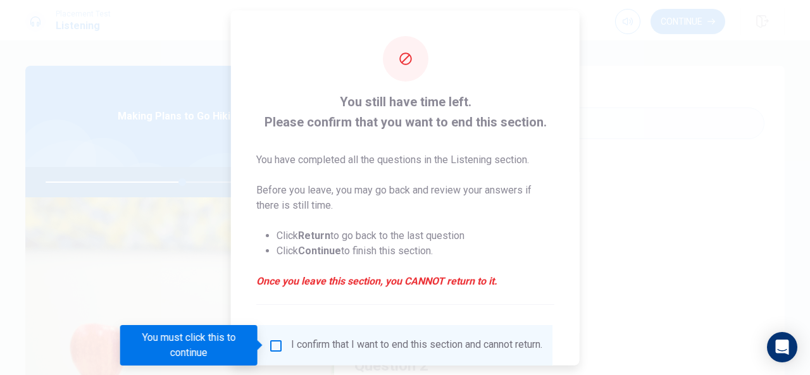
click at [624, 153] on div at bounding box center [405, 187] width 810 height 375
click at [276, 344] on input "You must click this to continue" at bounding box center [275, 345] width 15 height 15
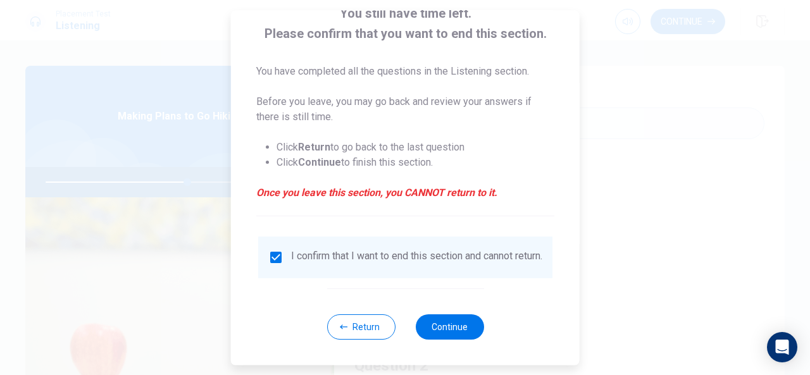
scroll to position [95, 0]
click at [429, 334] on button "Continue" at bounding box center [449, 327] width 68 height 25
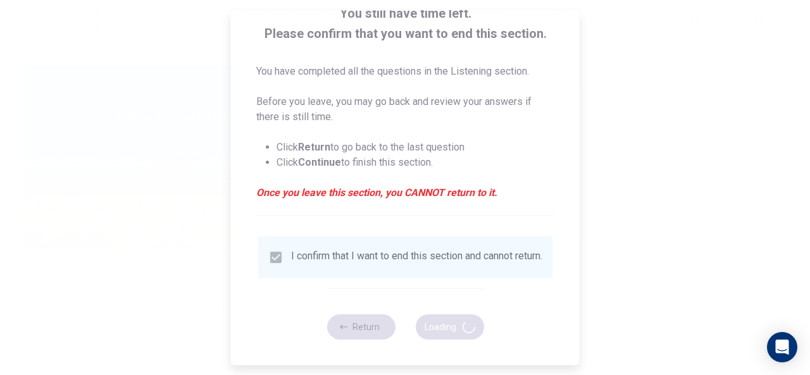
type input "63"
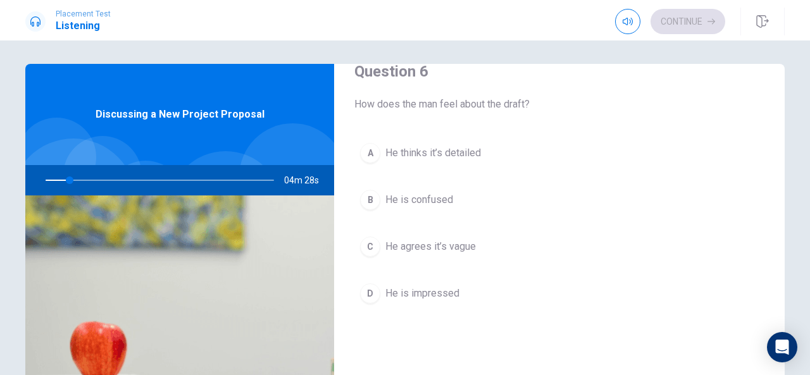
scroll to position [0, 0]
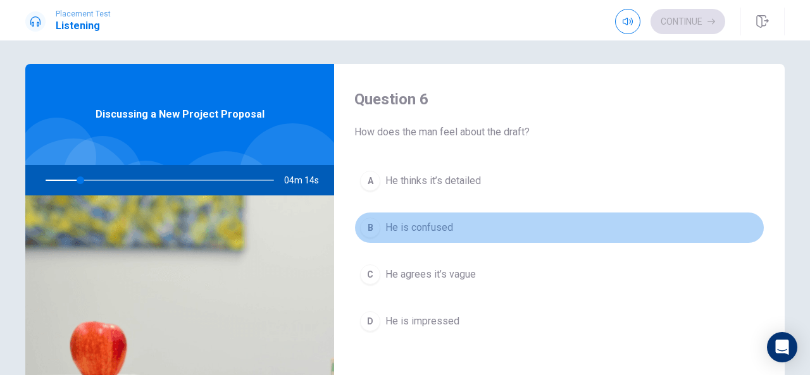
click at [690, 235] on button "B He is confused" at bounding box center [559, 228] width 410 height 32
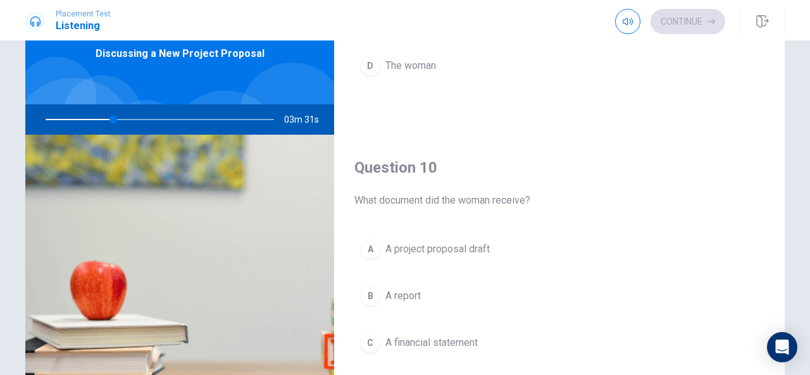
scroll to position [1171, 0]
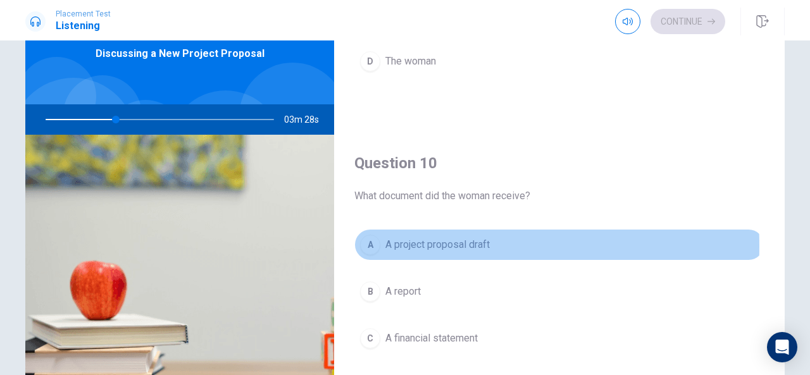
click at [363, 239] on div "A" at bounding box center [370, 245] width 20 height 20
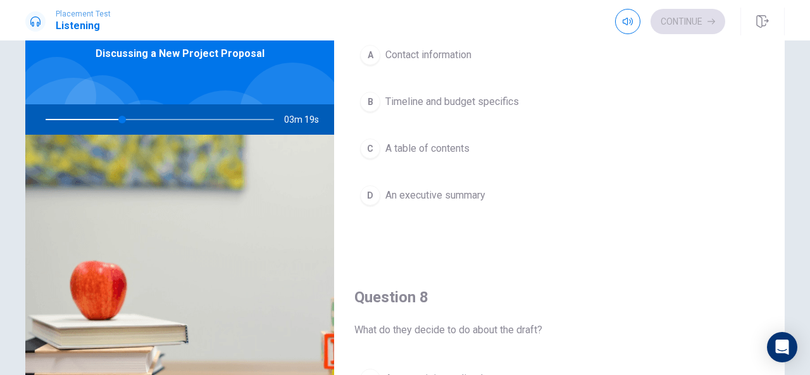
scroll to position [363, 0]
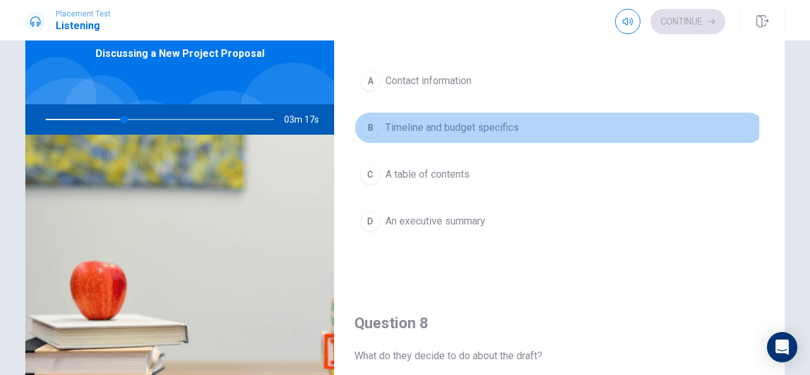
click at [375, 120] on div "B" at bounding box center [370, 128] width 20 height 20
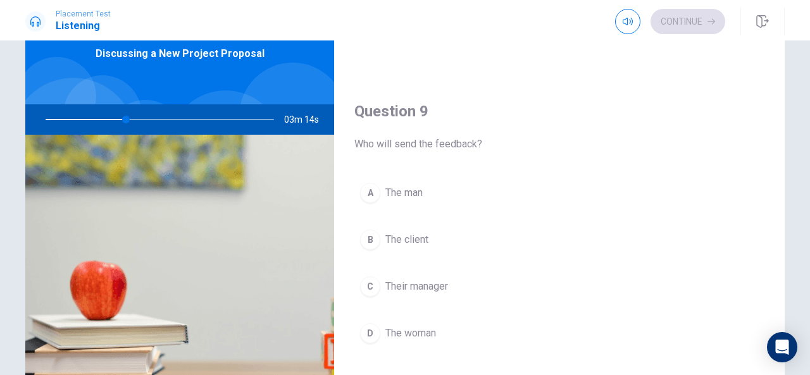
scroll to position [897, 0]
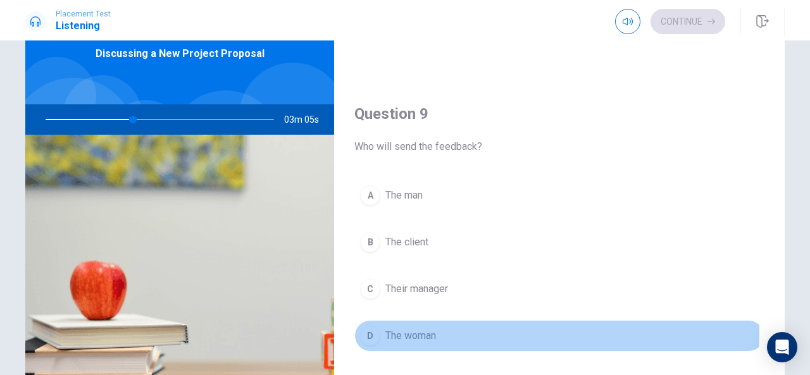
click at [365, 326] on div "D" at bounding box center [370, 336] width 20 height 20
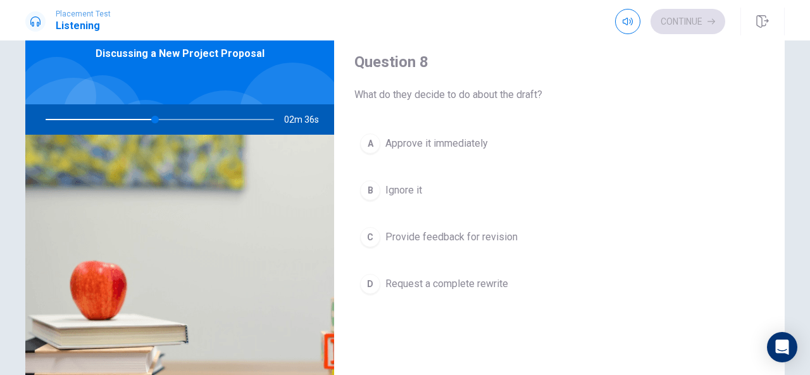
scroll to position [625, 0]
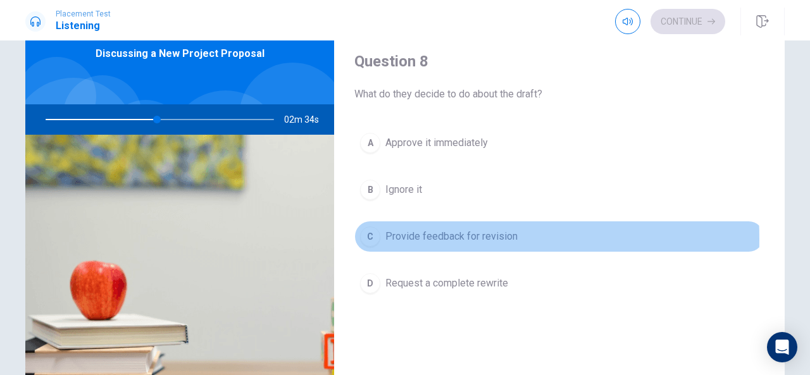
click at [367, 234] on div "C" at bounding box center [370, 237] width 20 height 20
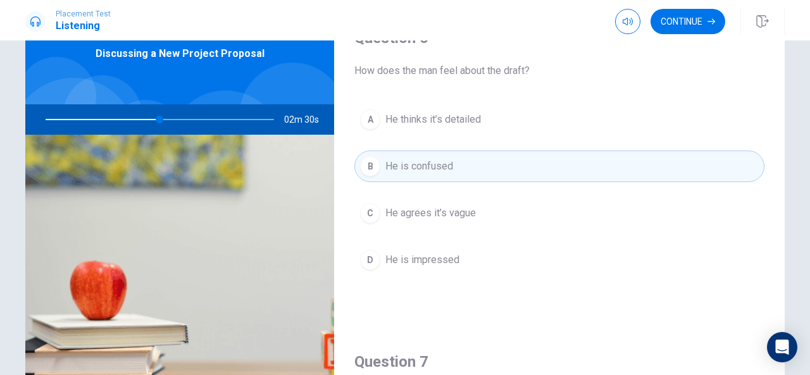
scroll to position [1, 0]
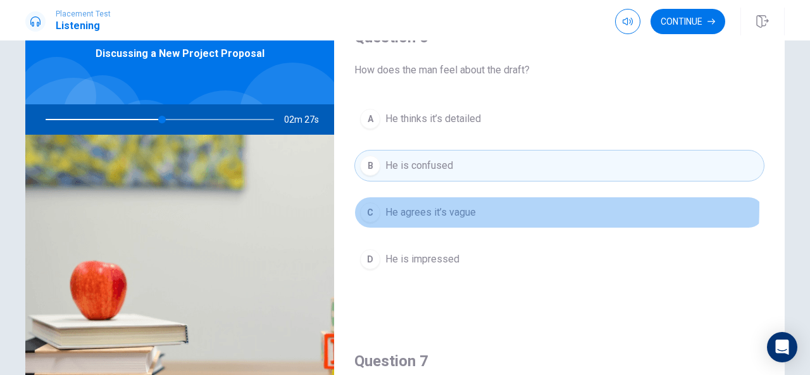
click at [373, 205] on div "C" at bounding box center [370, 213] width 20 height 20
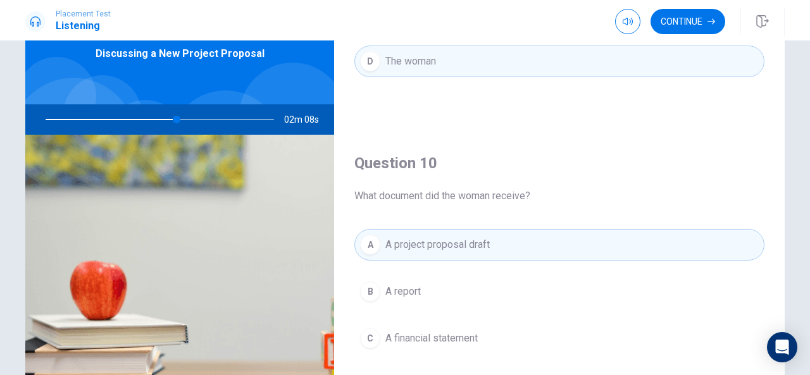
scroll to position [1167, 0]
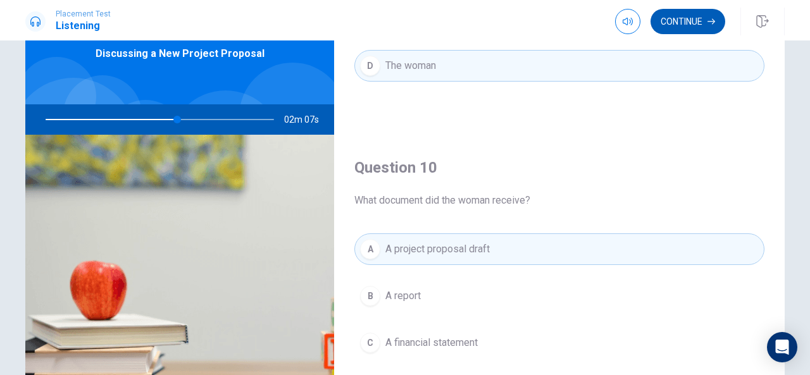
click at [690, 9] on button "Continue" at bounding box center [688, 21] width 75 height 25
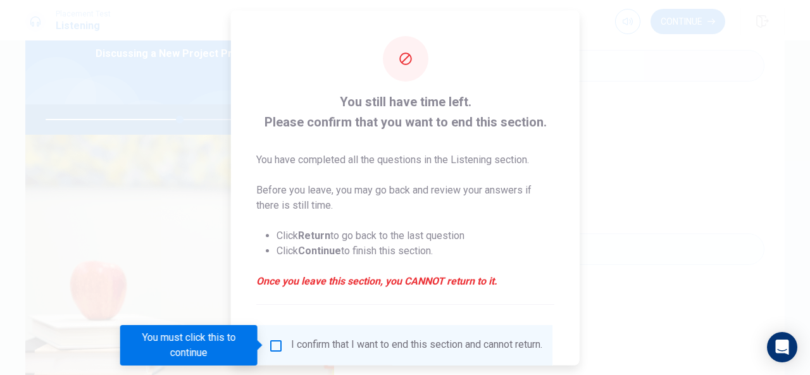
click at [278, 340] on input "You must click this to continue" at bounding box center [275, 345] width 15 height 15
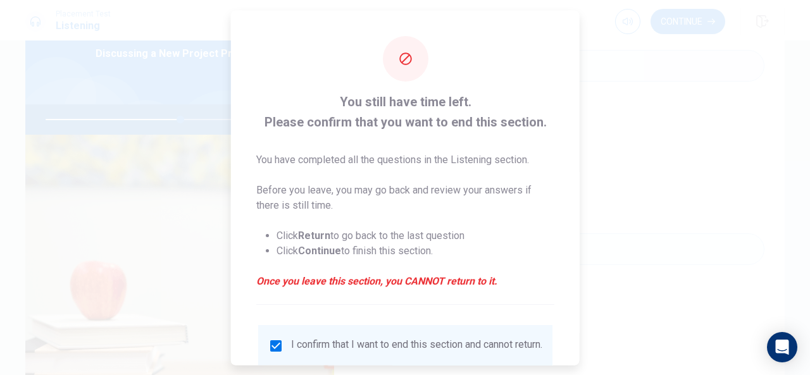
scroll to position [96, 0]
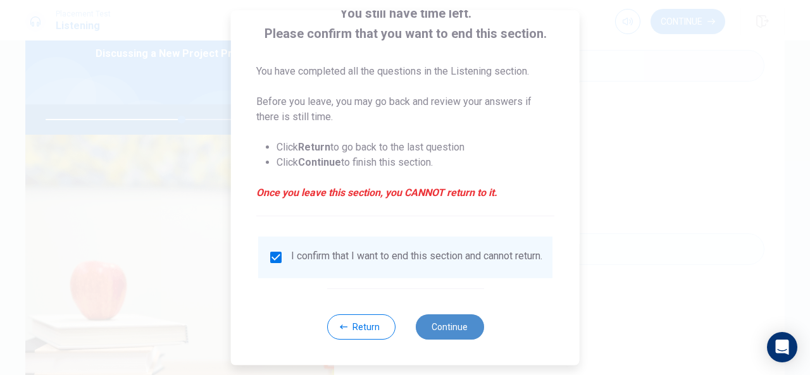
click at [440, 332] on button "Continue" at bounding box center [449, 327] width 68 height 25
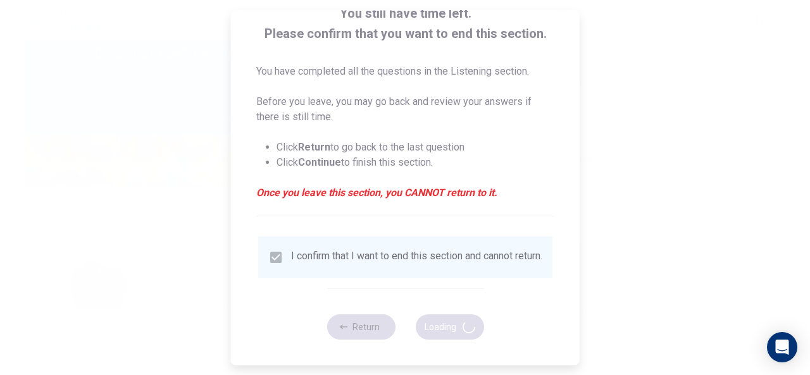
type input "60"
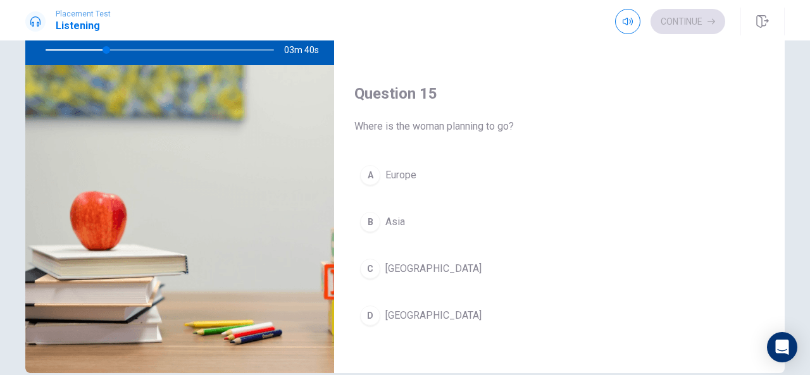
scroll to position [128, 0]
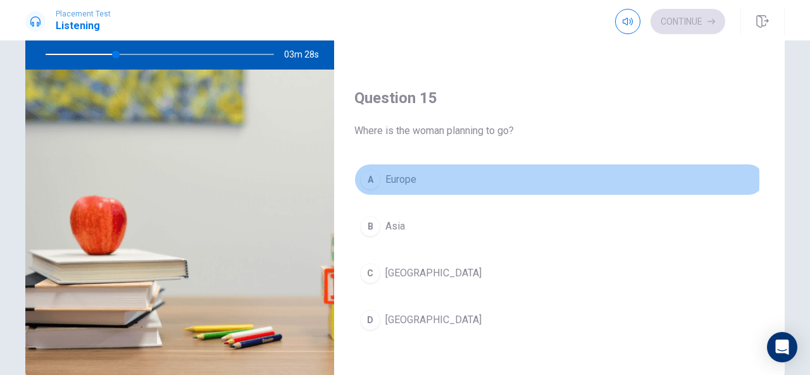
click at [370, 172] on div "A" at bounding box center [370, 180] width 20 height 20
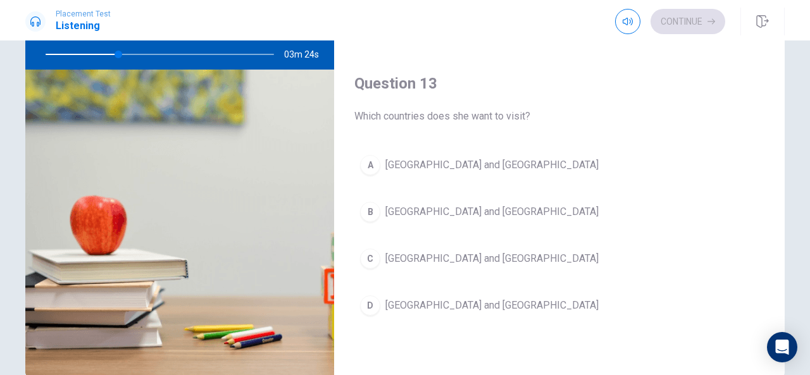
scroll to position [539, 0]
click at [363, 252] on div "C" at bounding box center [370, 257] width 20 height 20
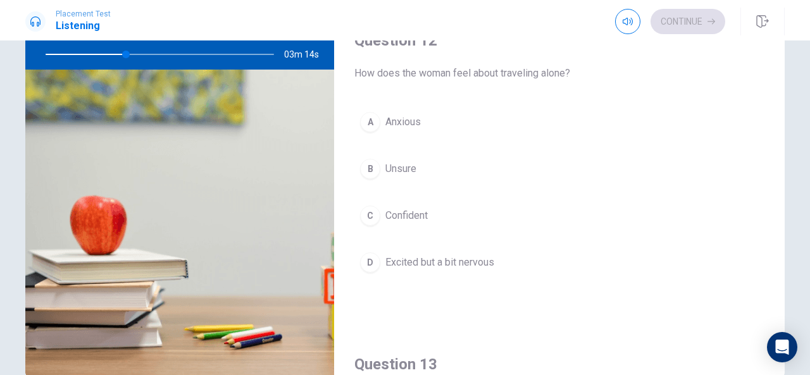
scroll to position [255, 0]
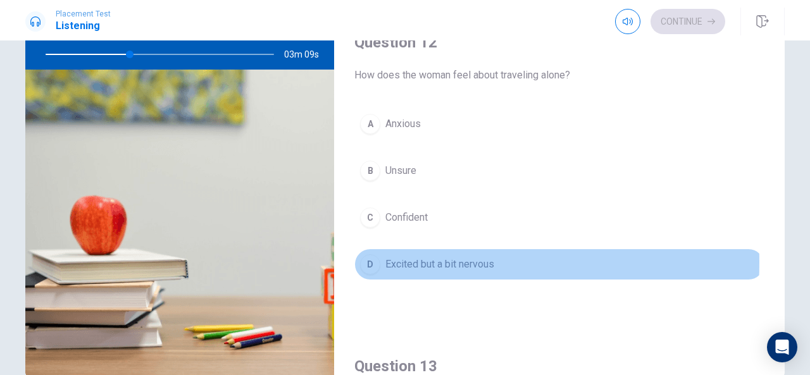
drag, startPoint x: 368, startPoint y: 259, endPoint x: 538, endPoint y: 304, distance: 176.1
click at [538, 304] on div "Question 12 How does the woman feel about traveling alone? A Anxious B Unsure C…" at bounding box center [559, 169] width 451 height 324
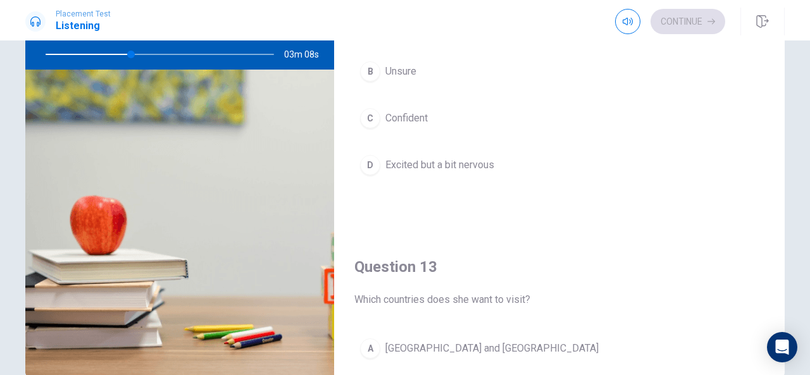
scroll to position [355, 0]
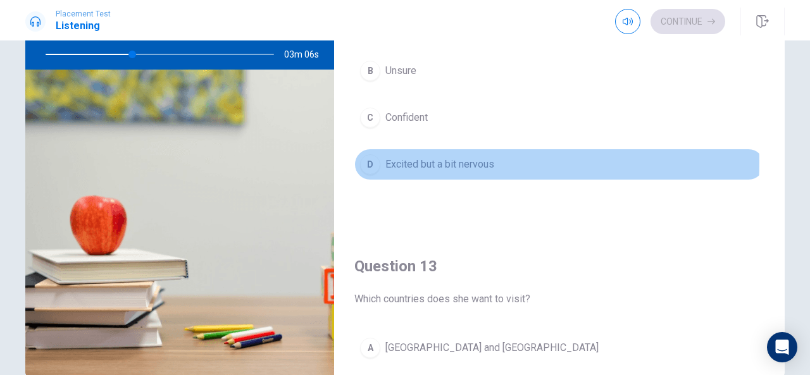
click at [365, 159] on div "D" at bounding box center [370, 164] width 20 height 20
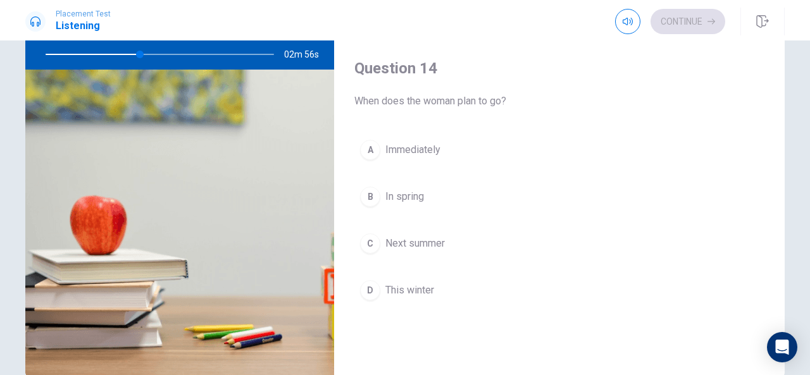
scroll to position [875, 0]
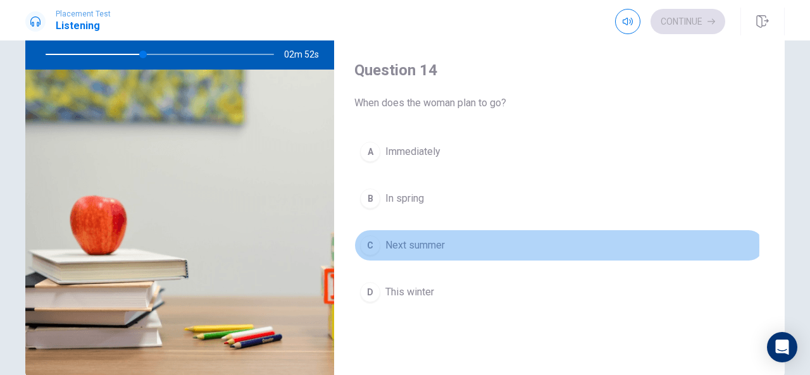
click at [363, 240] on div "C" at bounding box center [370, 245] width 20 height 20
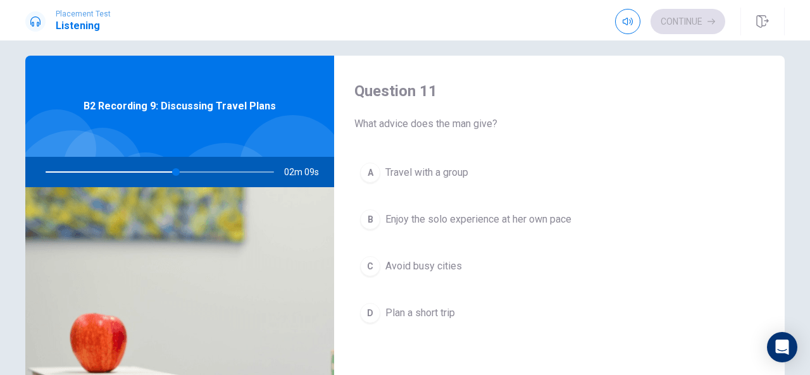
scroll to position [0, 0]
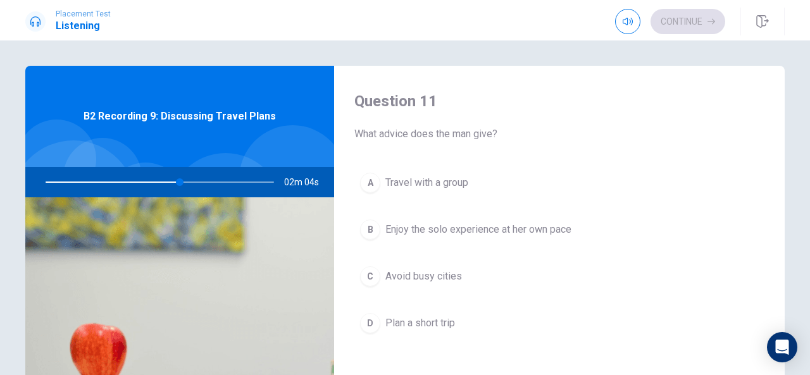
click at [377, 228] on div "B" at bounding box center [370, 230] width 20 height 20
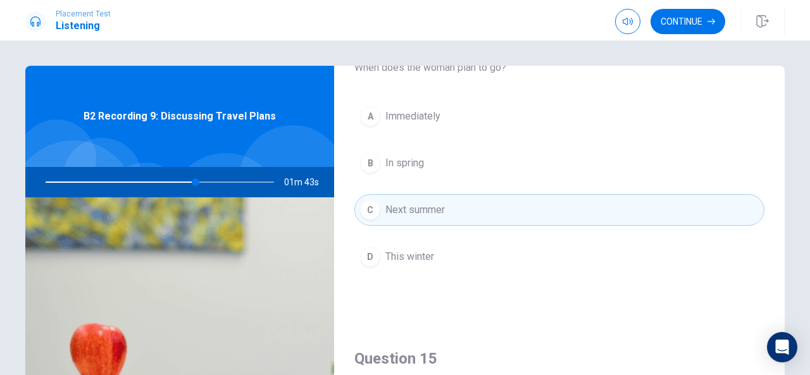
scroll to position [1171, 0]
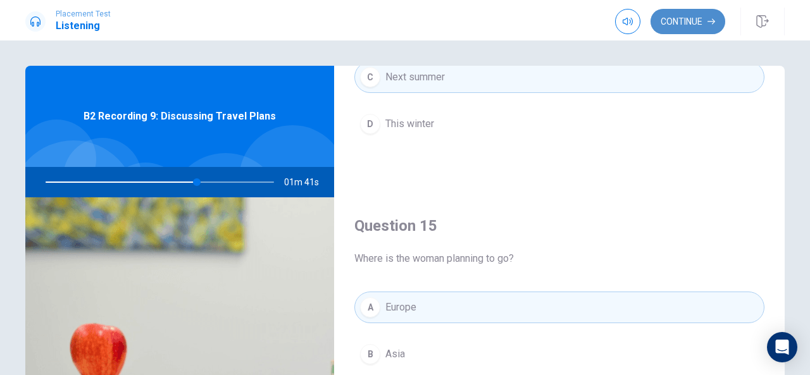
click at [693, 17] on button "Continue" at bounding box center [688, 21] width 75 height 25
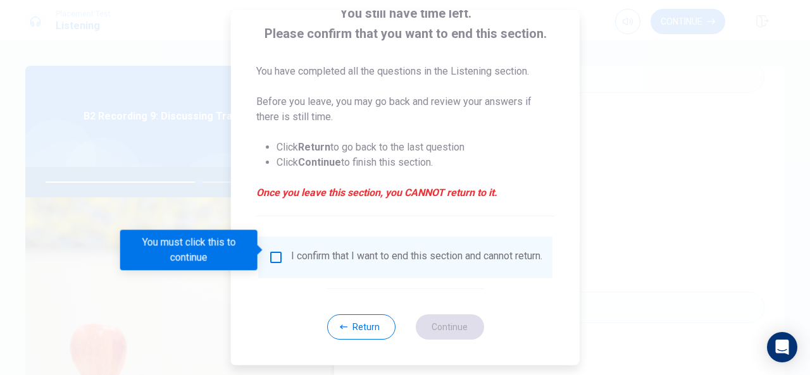
scroll to position [96, 0]
click at [277, 250] on input "You must click this to continue" at bounding box center [275, 257] width 15 height 15
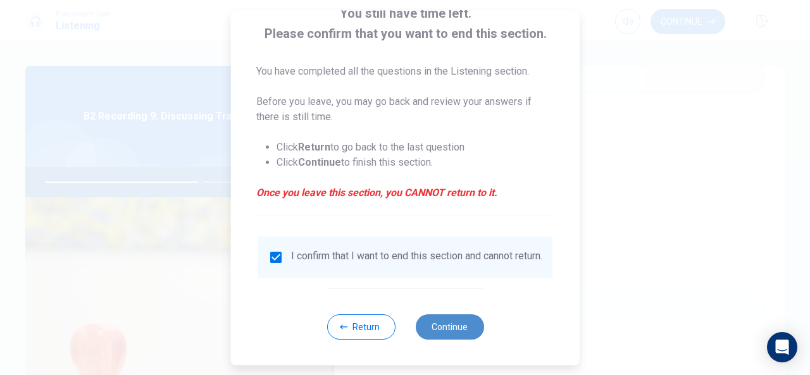
click at [449, 320] on button "Continue" at bounding box center [449, 327] width 68 height 25
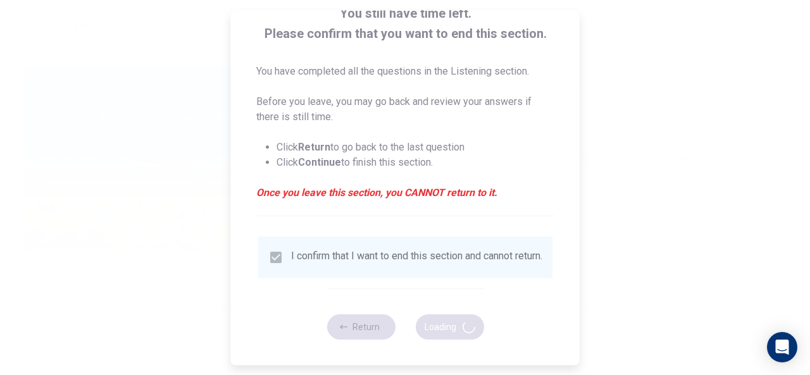
type input "69"
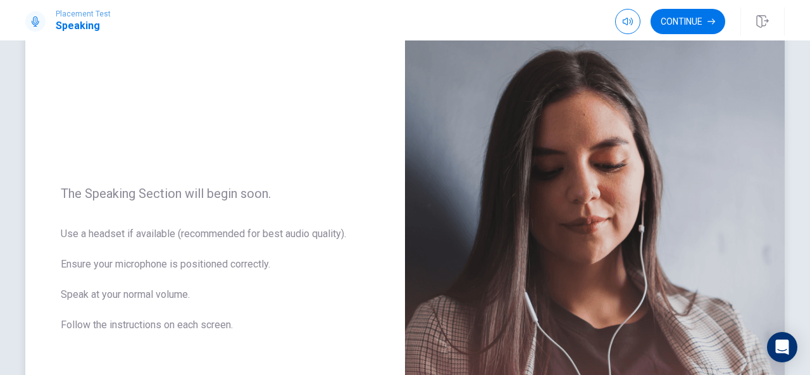
scroll to position [73, 0]
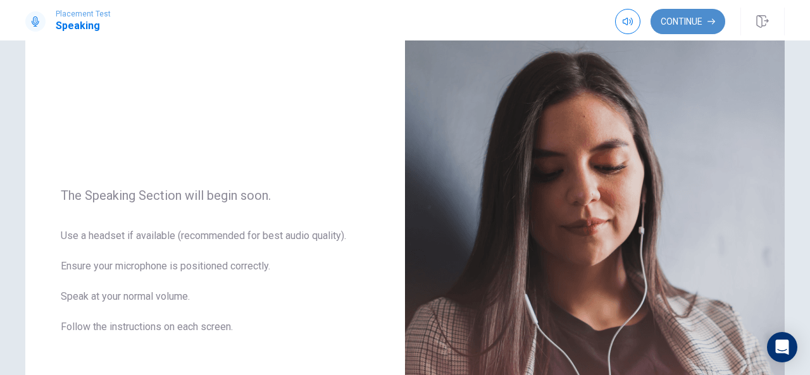
click at [693, 18] on button "Continue" at bounding box center [688, 21] width 75 height 25
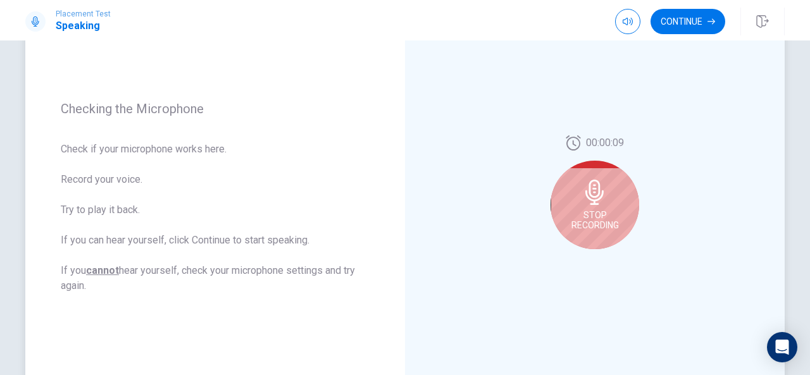
scroll to position [144, 0]
click at [681, 20] on button "Continue" at bounding box center [688, 21] width 75 height 25
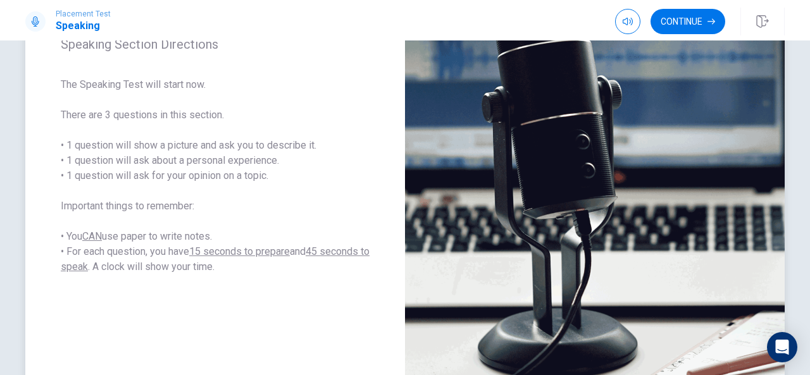
scroll to position [185, 0]
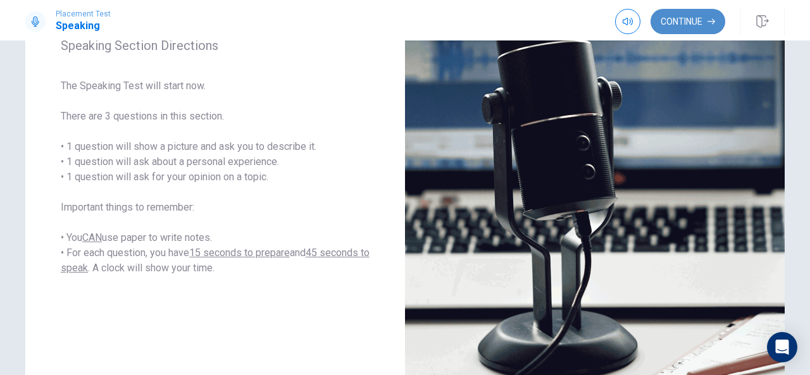
click at [692, 17] on button "Continue" at bounding box center [688, 21] width 75 height 25
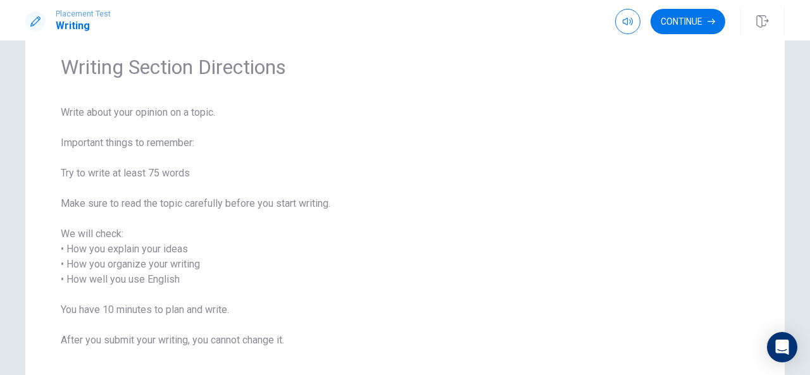
scroll to position [49, 0]
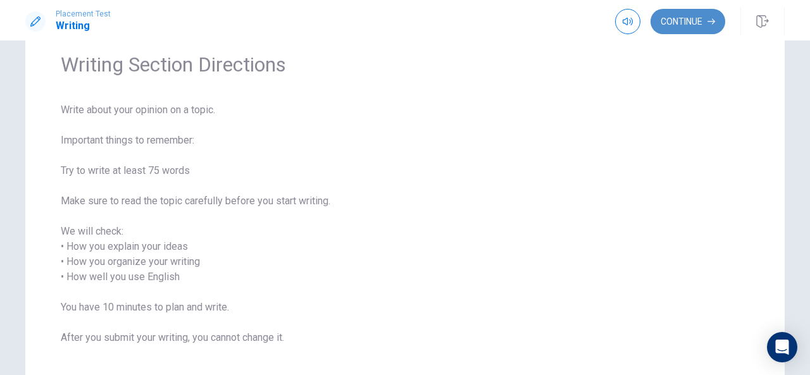
click at [691, 24] on button "Continue" at bounding box center [688, 21] width 75 height 25
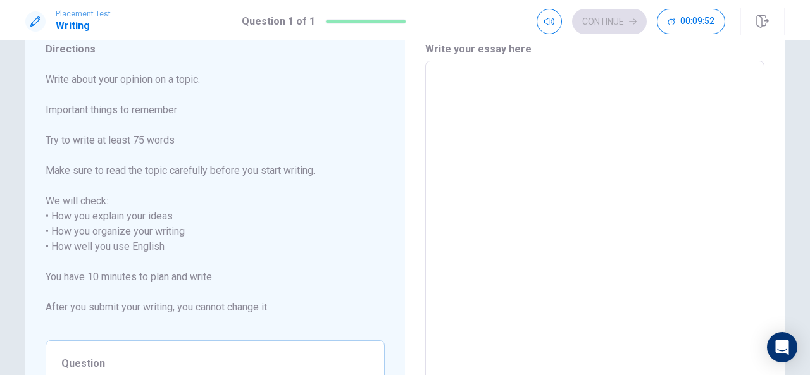
click at [511, 96] on textarea at bounding box center [594, 247] width 321 height 351
click at [496, 86] on textarea at bounding box center [594, 247] width 321 height 351
click at [450, 199] on button "Click to reconnect" at bounding box center [498, 211] width 96 height 25
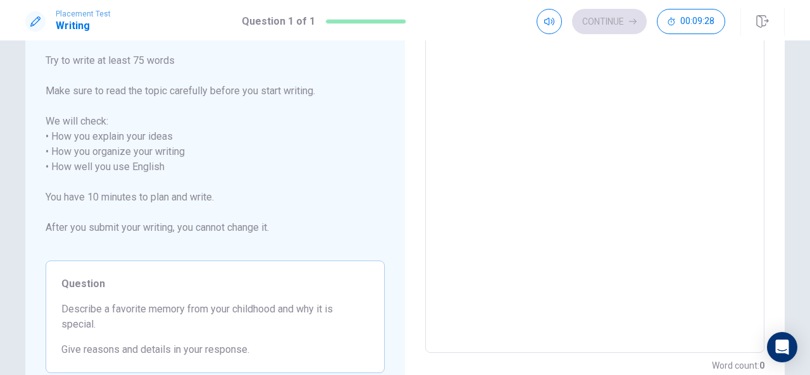
scroll to position [130, 0]
click at [487, 78] on textarea at bounding box center [594, 166] width 321 height 351
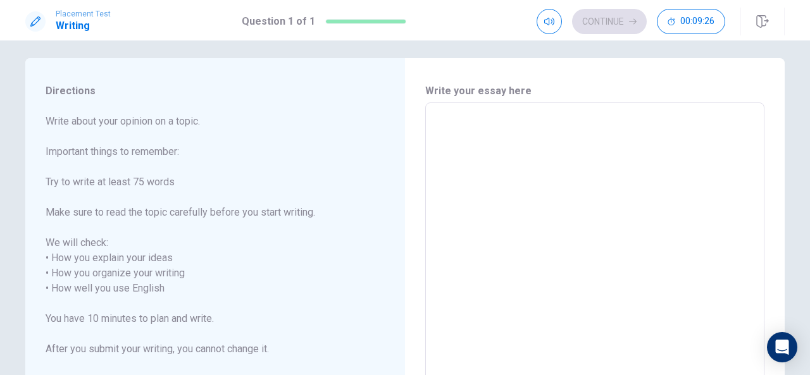
scroll to position [5, 0]
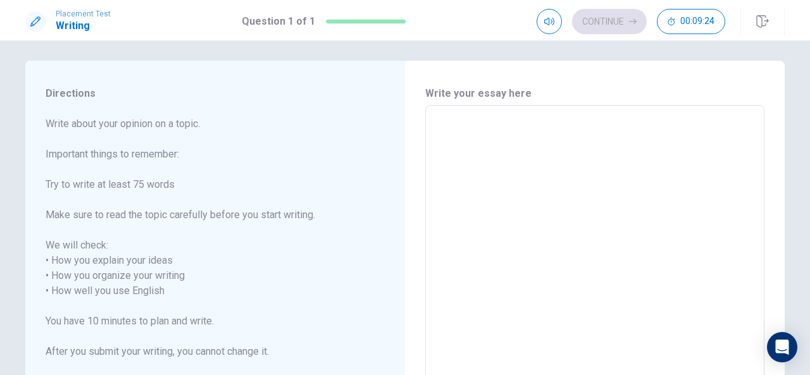
type textarea "c"
type textarea "x"
type textarea "c"
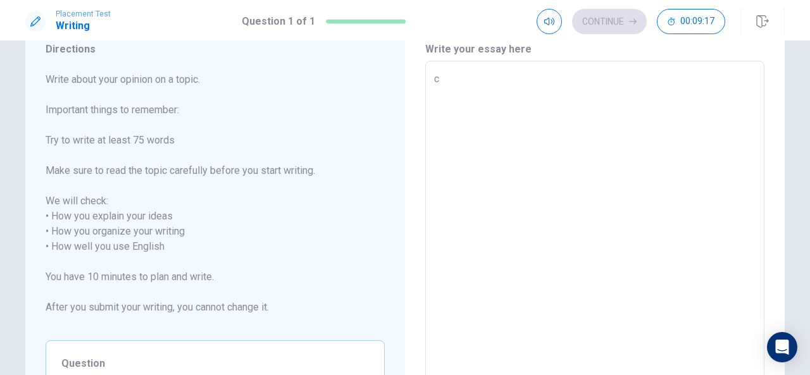
scroll to position [49, 0]
click at [446, 84] on textarea "c" at bounding box center [594, 247] width 321 height 351
type textarea "x"
type textarea "h"
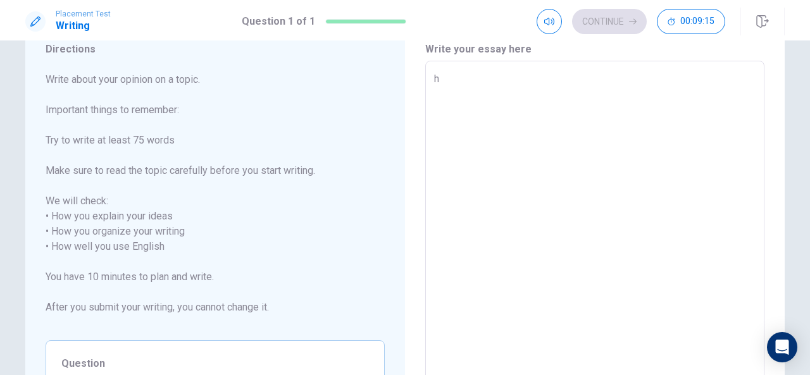
type textarea "x"
type textarea "hi"
type textarea "x"
type textarea "hil"
type textarea "x"
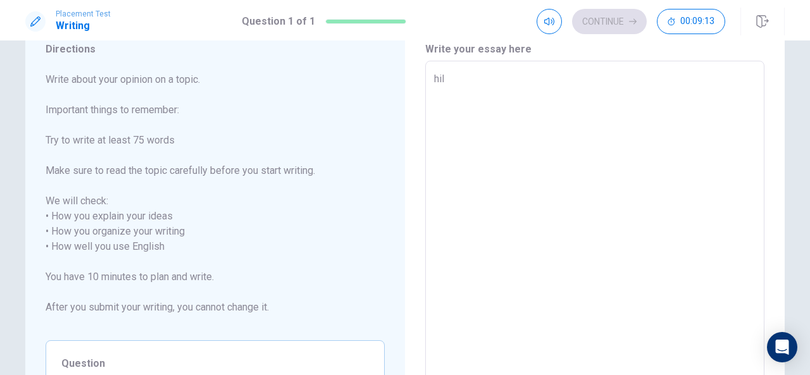
type textarea "hi"
type textarea "x"
type textarea "h"
type textarea "x"
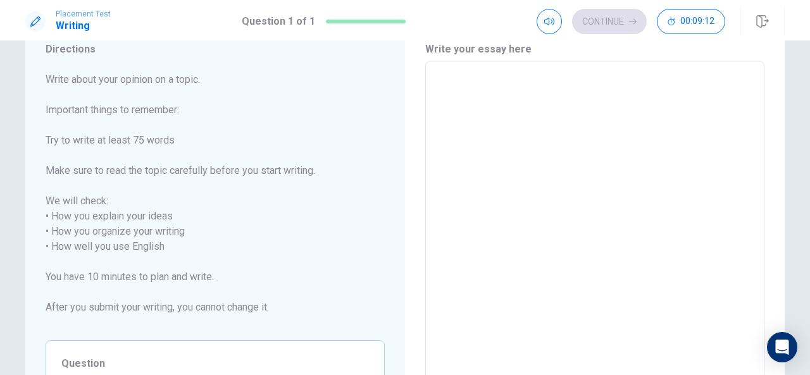
type textarea "c"
type textarea "x"
type textarea "ch"
type textarea "x"
type textarea "chi"
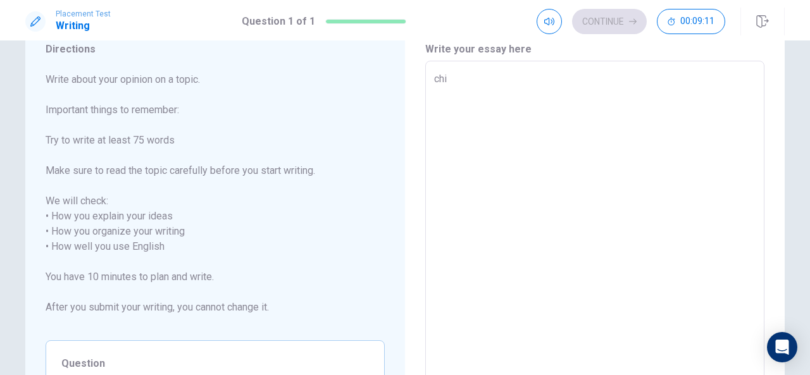
type textarea "x"
type textarea "chil"
type textarea "x"
type textarea "chilh"
type textarea "x"
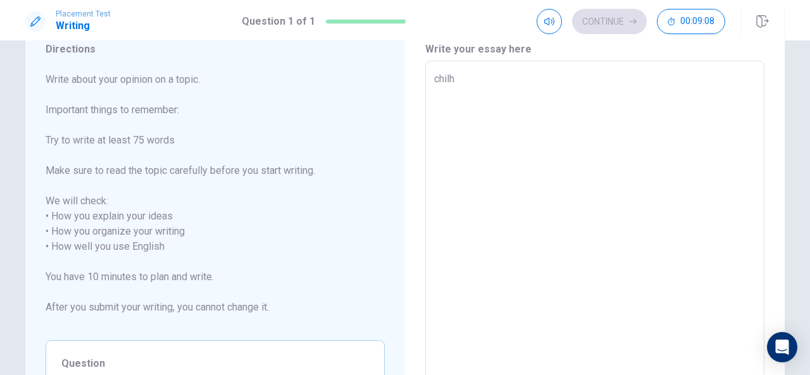
type textarea "chil"
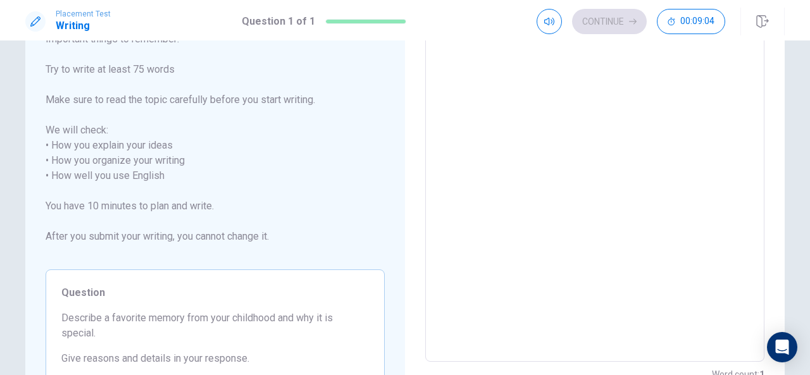
scroll to position [0, 0]
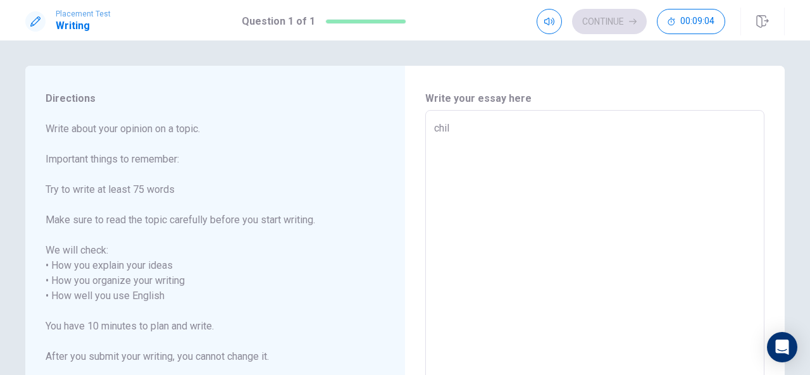
type textarea "x"
type textarea "child"
type textarea "x"
type textarea "childh"
type textarea "x"
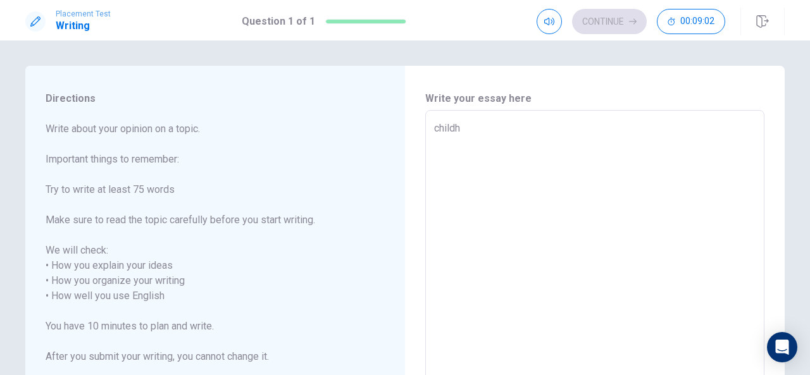
type textarea "childho"
type textarea "x"
type textarea "childhoo"
type textarea "x"
type textarea "childhoos"
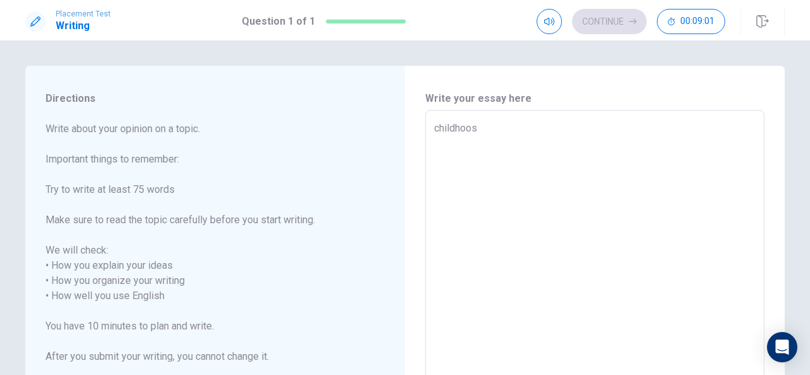
type textarea "x"
type textarea "childhoos"
type textarea "x"
type textarea "childhoos"
type textarea "x"
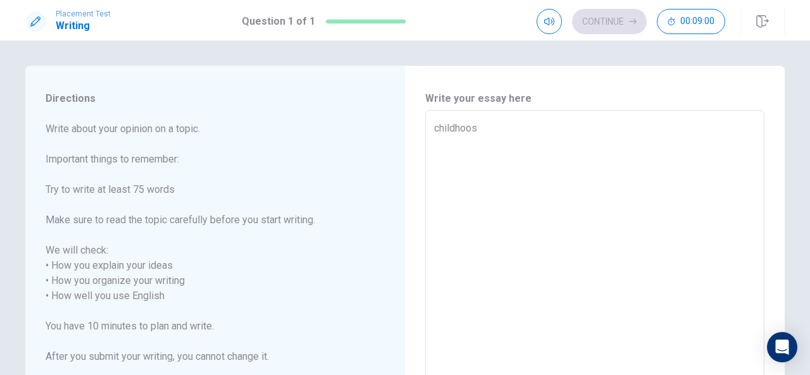
type textarea "childhoo"
type textarea "x"
type textarea "childhood"
type textarea "x"
type textarea "childhood"
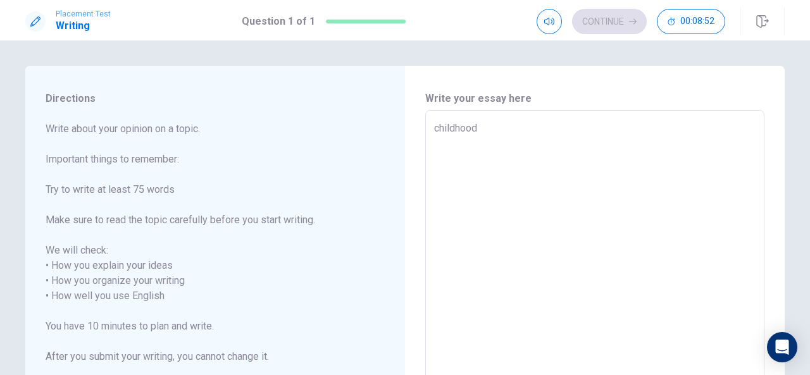
click at [450, 199] on button "Click to reconnect" at bounding box center [498, 211] width 96 height 25
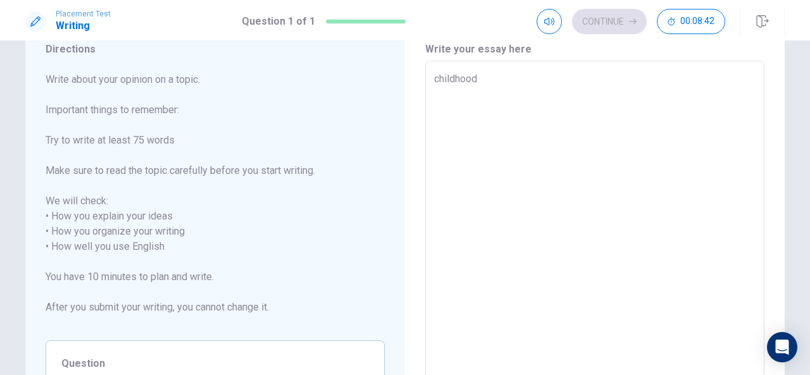
scroll to position [49, 0]
click at [490, 75] on textarea "childhood" at bounding box center [594, 247] width 321 height 351
type textarea "x"
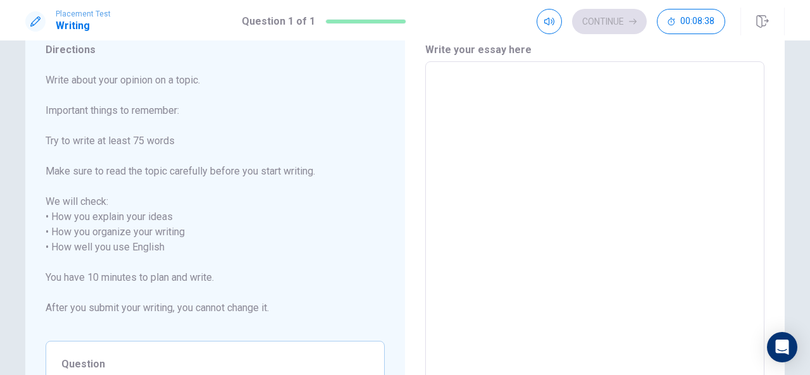
type textarea "x"
type textarea "C"
type textarea "x"
type textarea "Ch"
type textarea "x"
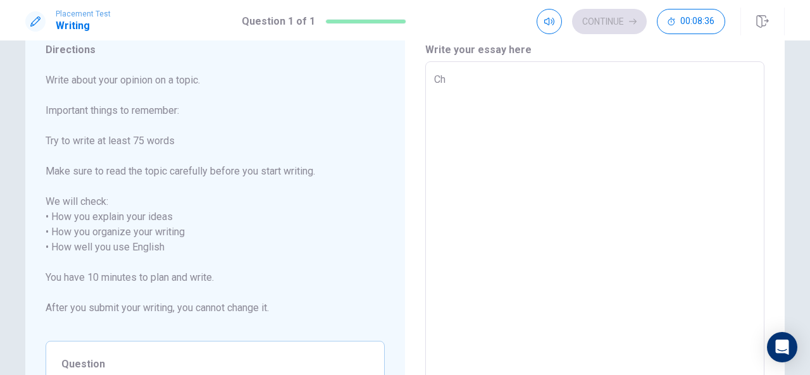
type textarea "Chi"
type textarea "x"
type textarea "Chil"
type textarea "x"
type textarea "Child"
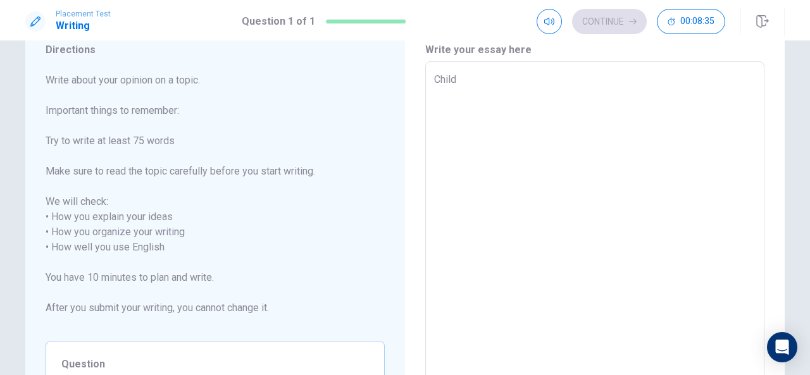
type textarea "x"
type textarea "Childh"
type textarea "x"
type textarea "Childho"
type textarea "x"
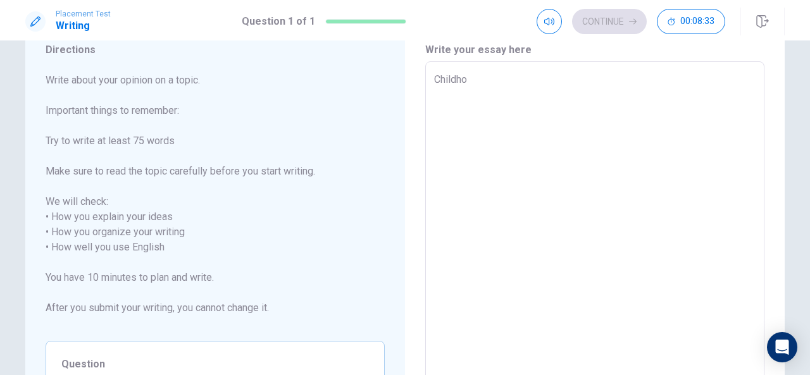
type textarea "Childhoo"
type textarea "x"
type textarea "Childhood"
type textarea "x"
type textarea "Childhood"
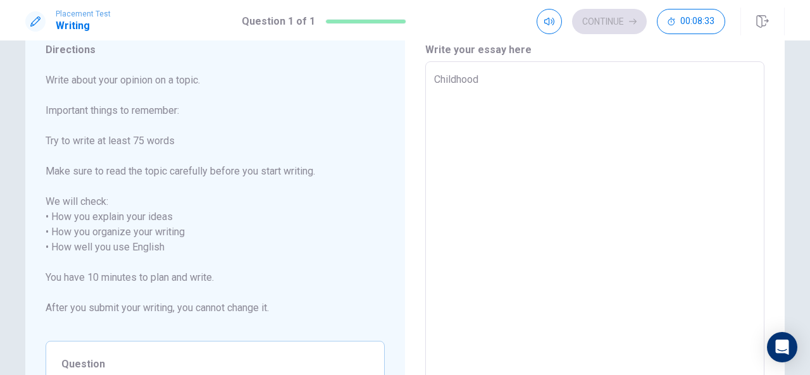
type textarea "x"
type textarea "Childhood i"
type textarea "x"
type textarea "Childhood is"
type textarea "x"
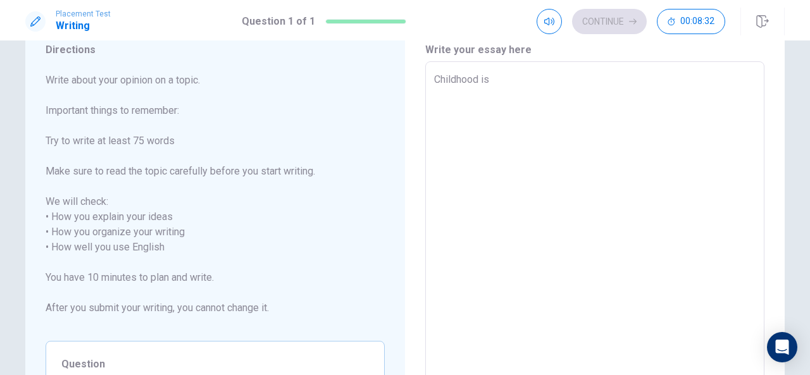
type textarea "Childhood is"
type textarea "x"
type textarea "Childhood is t"
type textarea "x"
type textarea "Childhood is th"
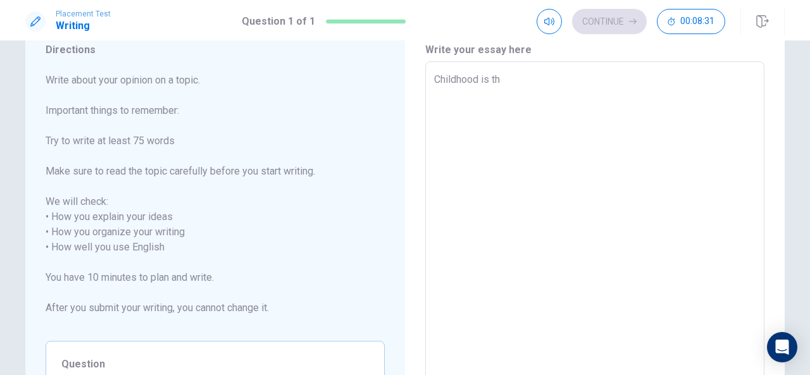
type textarea "x"
type textarea "Childhood is the"
type textarea "x"
type textarea "Childhood is the"
type textarea "x"
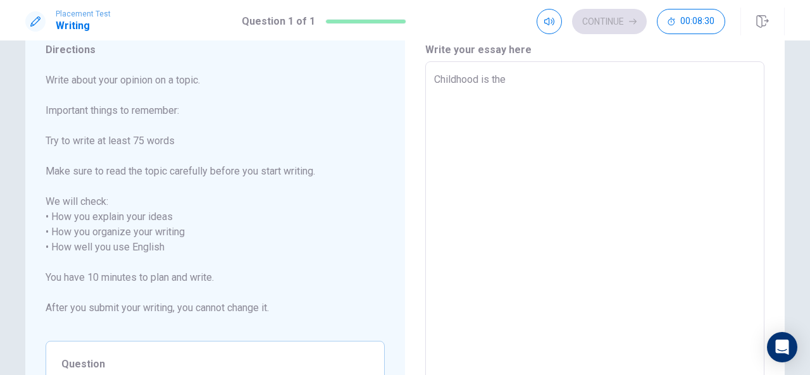
type textarea "Childhood is the b"
type textarea "x"
type textarea "Childhood is the be"
type textarea "x"
type textarea "Childhood is the bea"
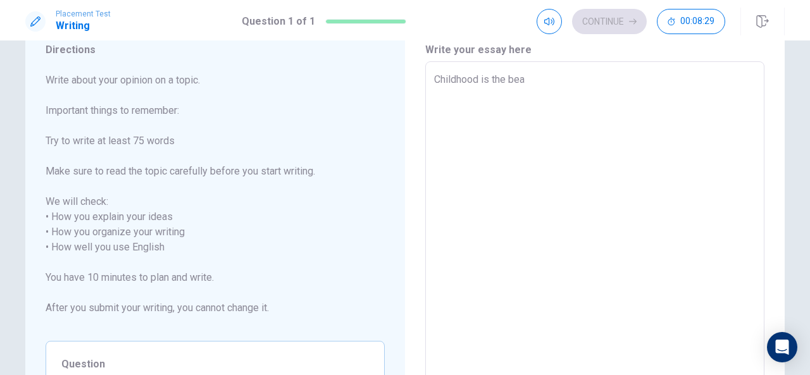
type textarea "x"
type textarea "Childhood is the beat"
type textarea "x"
type textarea "Childhood is the beat"
type textarea "x"
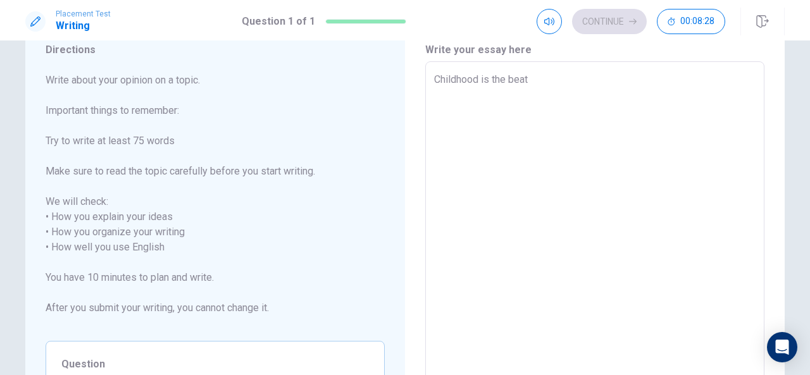
type textarea "Childhood is the beat"
type textarea "x"
type textarea "Childhood is the bea"
type textarea "x"
type textarea "Childhood is the be"
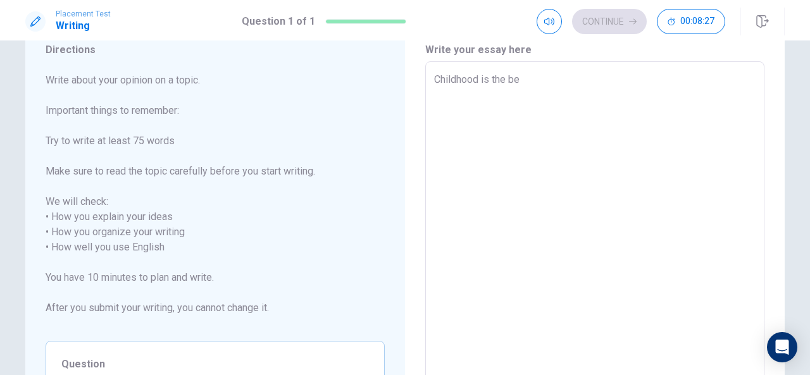
type textarea "x"
type textarea "Childhood is the bes"
type textarea "x"
type textarea "Childhood is the best"
type textarea "x"
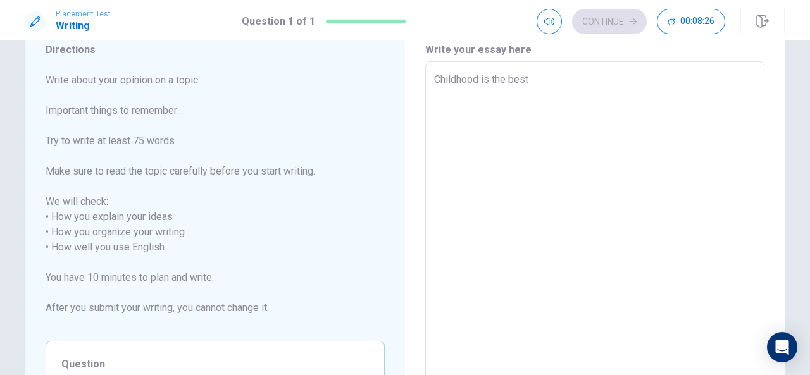
type textarea "Childhood is the best"
type textarea "x"
type textarea "Childhood is the best p"
type textarea "x"
type textarea "Childhood is the best pe"
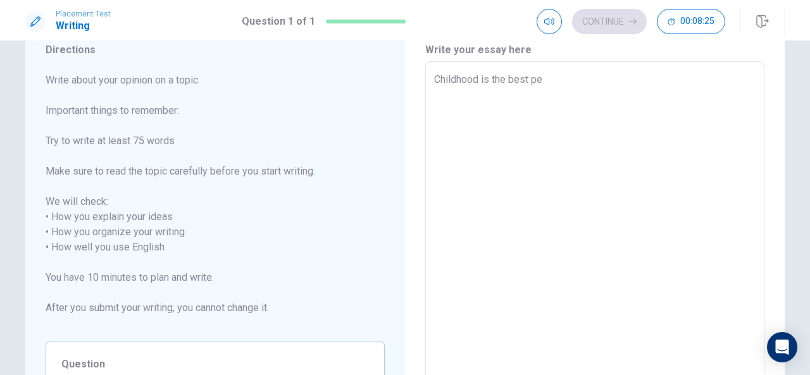
type textarea "x"
type textarea "Childhood is the best per"
type textarea "x"
type textarea "Childhood is the best pert"
type textarea "x"
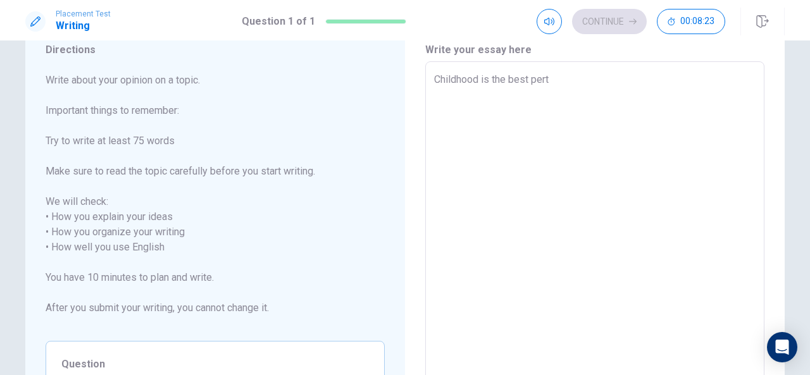
type textarea "Childhood is the best per"
type textarea "x"
type textarea "Childhood is the best pe"
type textarea "x"
type textarea "Childhood is the best p"
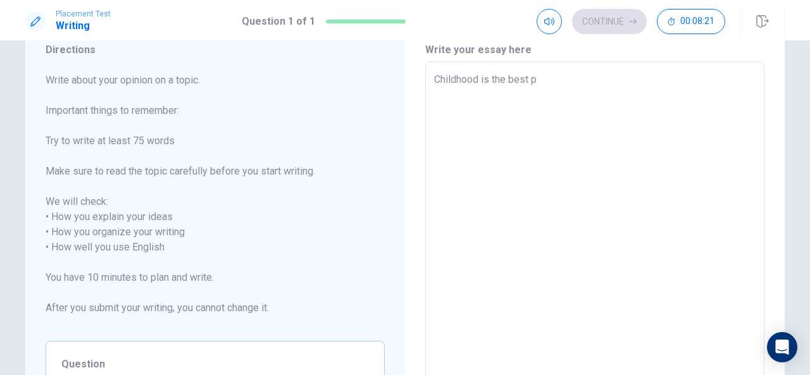
type textarea "x"
type textarea "Childhood is the best pa"
type textarea "x"
type textarea "Childhood is the best par"
type textarea "x"
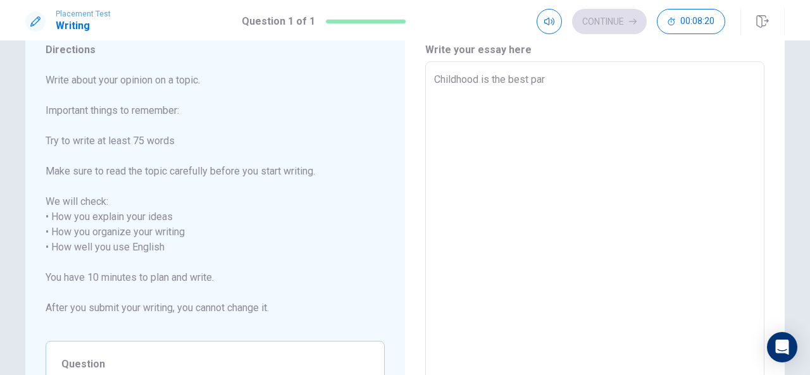
type textarea "Childhood is the best part"
type textarea "x"
type textarea "Childhood is the best part"
type textarea "x"
type textarea "Childhood is the best part o"
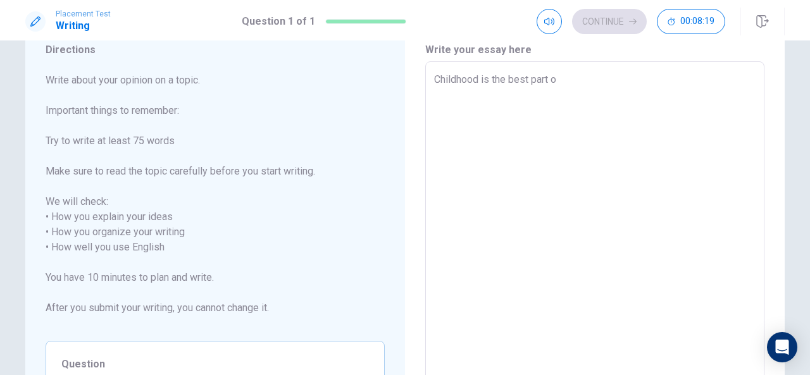
type textarea "x"
type textarea "Childhood is the best part of"
type textarea "x"
type textarea "Childhood is the best part of"
type textarea "x"
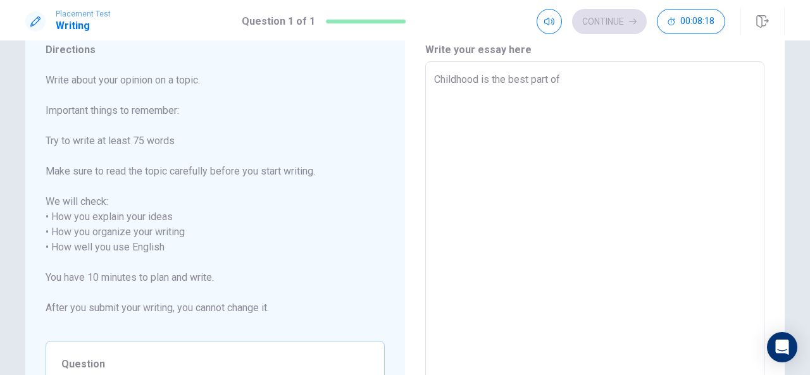
type textarea "Childhood is the best part of m"
type textarea "x"
type textarea "Childhood is the best part of my"
type textarea "x"
type textarea "Childhood is the best part of my"
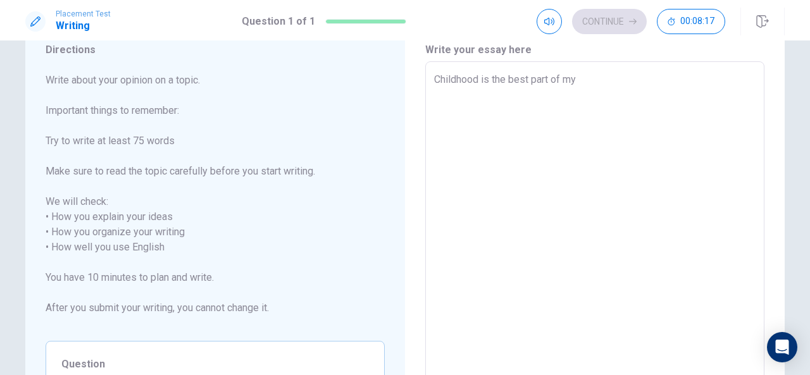
type textarea "x"
type textarea "Childhood is the best part of my l"
type textarea "x"
type textarea "Childhood is the best part of my li"
type textarea "x"
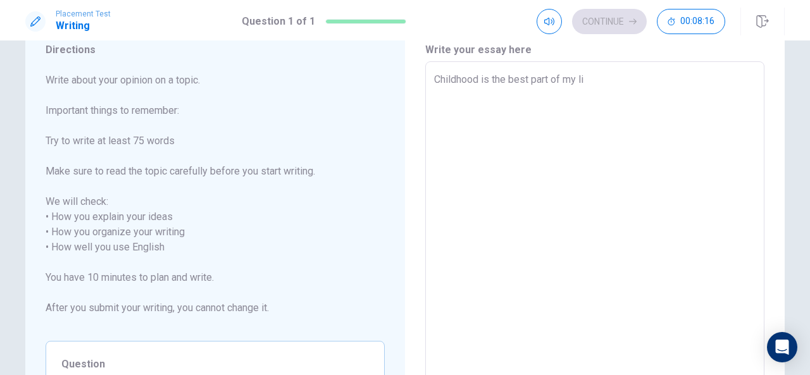
type textarea "Childhood is the best part of my lid"
type textarea "x"
type textarea "Childhood is the best part of my lide"
type textarea "x"
type textarea "Childhood is the best part of my lid"
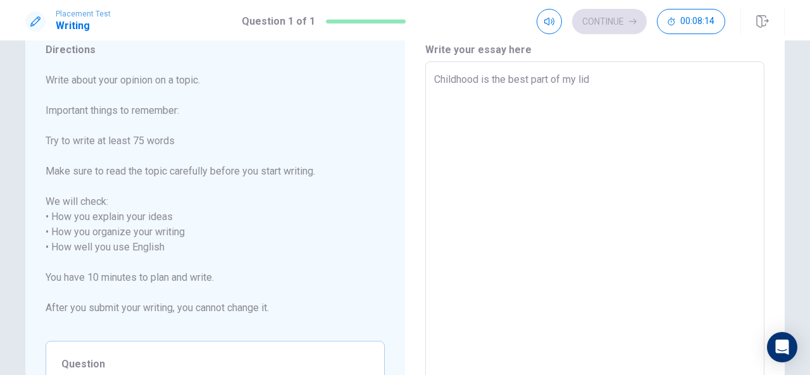
type textarea "x"
type textarea "Childhood is the best part of my li"
type textarea "x"
click at [490, 75] on textarea "Childhood is the best part of my li" at bounding box center [594, 247] width 321 height 351
type textarea "Childhood is the best part of my lif"
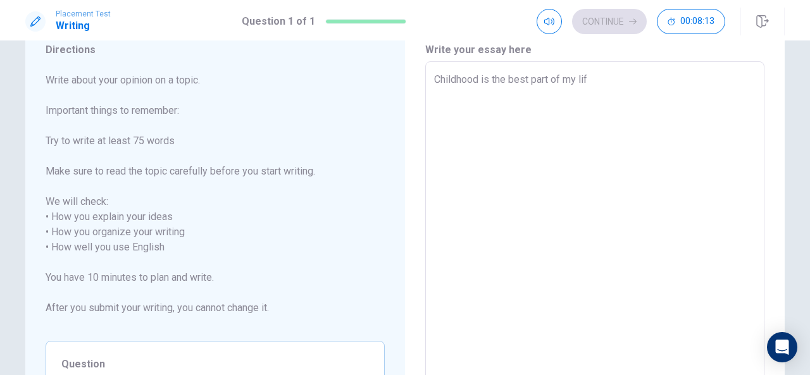
type textarea "x"
type textarea "Childhood ise the best part of my lif"
type textarea "x"
type textarea "Childhood is the best part of my lif"
click at [593, 79] on textarea "Childhood is the best part of my lif" at bounding box center [594, 247] width 321 height 351
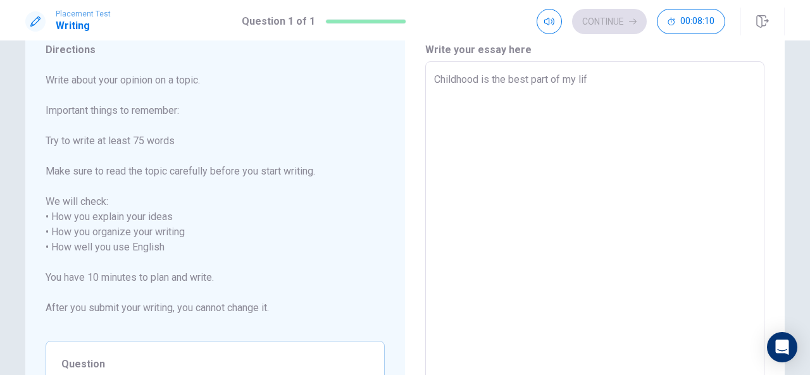
type textarea "x"
type textarea "Childhood is the best part of my life"
type textarea "x"
type textarea "Childhood is the best part of my life."
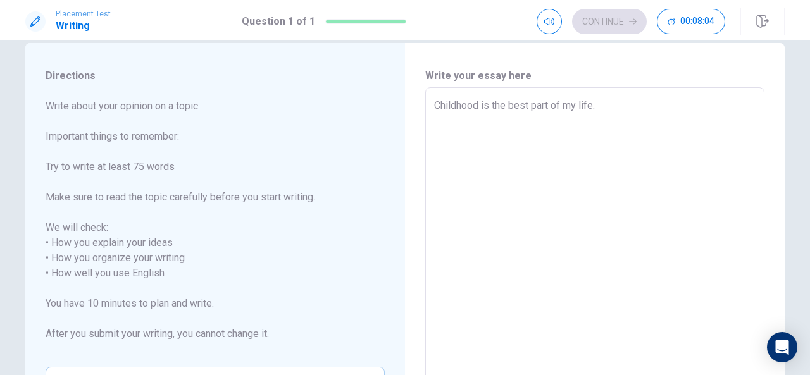
scroll to position [15, 0]
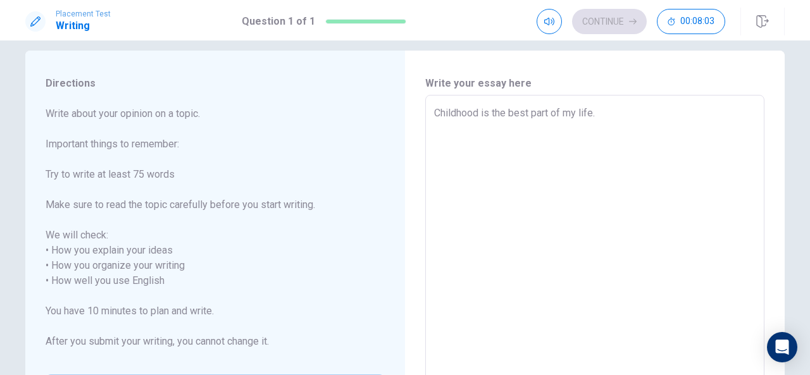
type textarea "x"
type textarea "Childhood is the best part of my life."
type textarea "x"
type textarea "Childhood is the best part of my life. T"
type textarea "x"
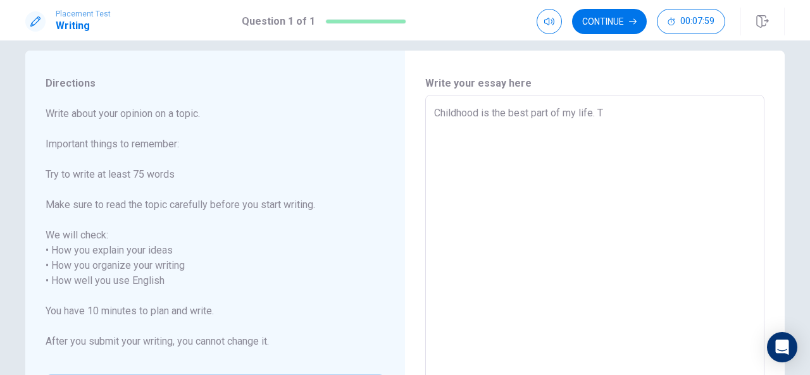
type textarea "Childhood is the best part of my life. Th"
type textarea "x"
type textarea "Childhood is the best part of my life. The"
type textarea "x"
type textarea "Childhood is the best part of my life. Thert"
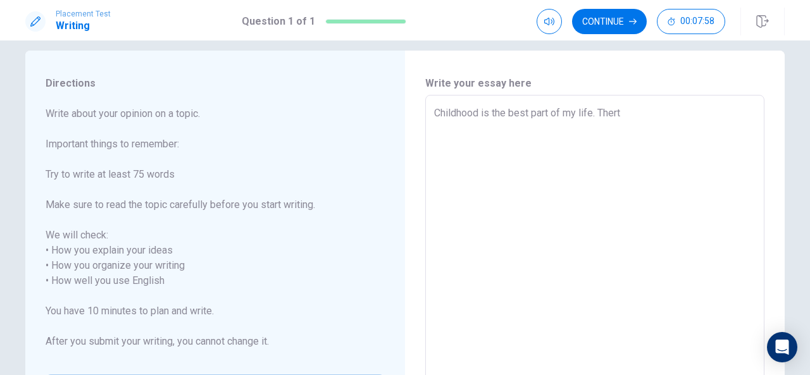
type textarea "x"
type textarea "Childhood is the best part of my life. Ther"
type textarea "x"
type textarea "Childhood is the best part of my life. There"
type textarea "x"
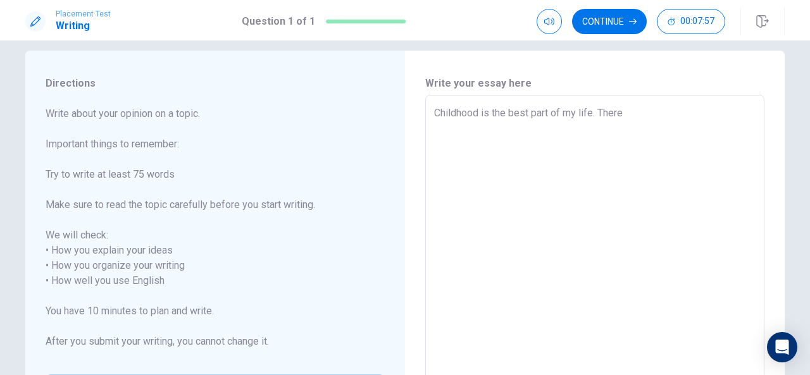
type textarea "Childhood is the best part of my life. There"
type textarea "x"
type textarea "Childhood is the best part of my life. There a"
type textarea "x"
type textarea "Childhood is the best part of my life. There ar"
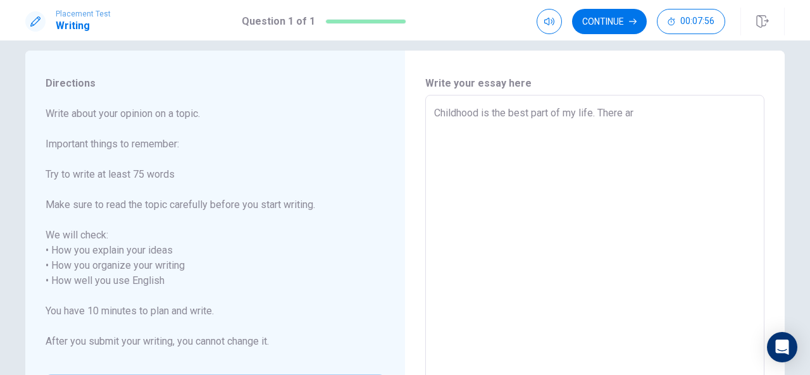
type textarea "x"
type textarea "Childhood is the best part of my life. There are"
type textarea "x"
type textarea "Childhood is the best part of my life. There are"
type textarea "x"
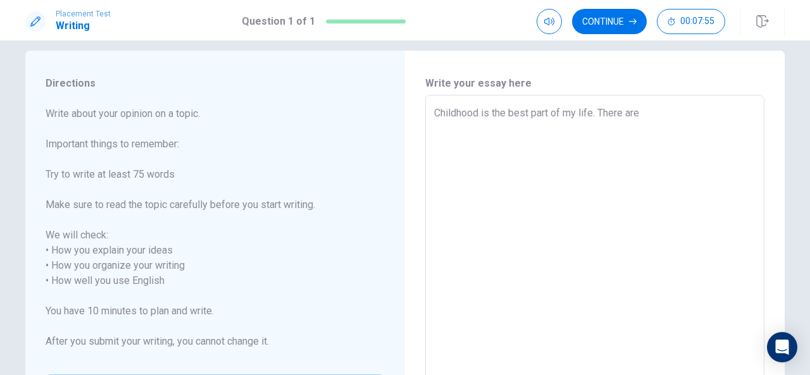
type textarea "Childhood is the best part of my life. There are u"
type textarea "x"
type textarea "Childhood is the best part of my life. There are un"
type textarea "x"
type textarea "Childhood is the best part of my life. There are unc"
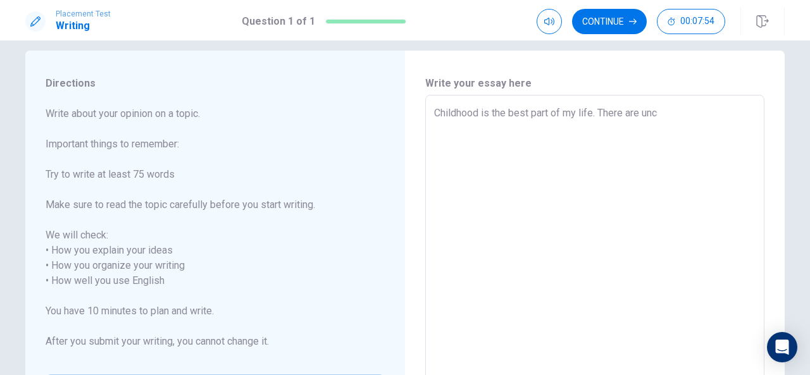
type textarea "x"
type textarea "Childhood is the best part of my life. There are unco"
type textarea "x"
type textarea "Childhood is the best part of my life. There are uncou"
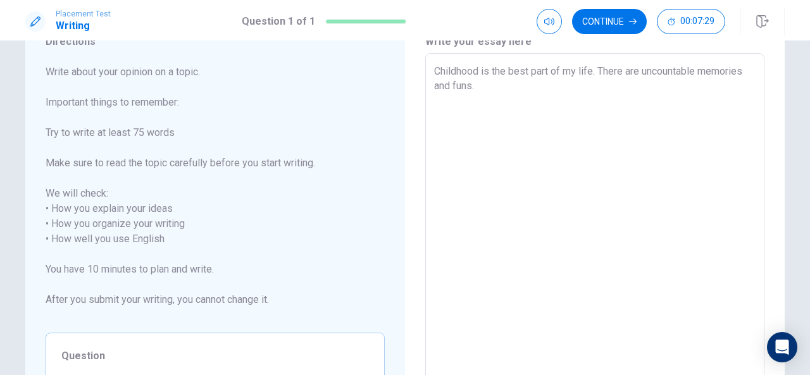
scroll to position [57, 0]
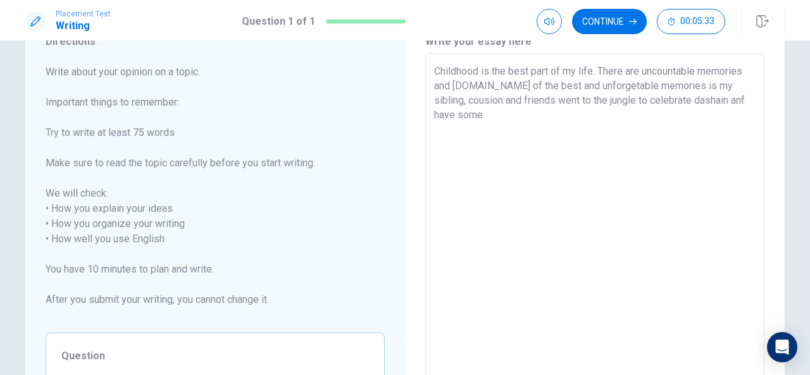
click at [715, 96] on textarea "Childhood is the best part of my life. There are uncountable memories and [DOMA…" at bounding box center [594, 239] width 321 height 351
click at [467, 111] on textarea "Childhood is the best part of my life. There are uncountable memories and [DOMA…" at bounding box center [594, 239] width 321 height 351
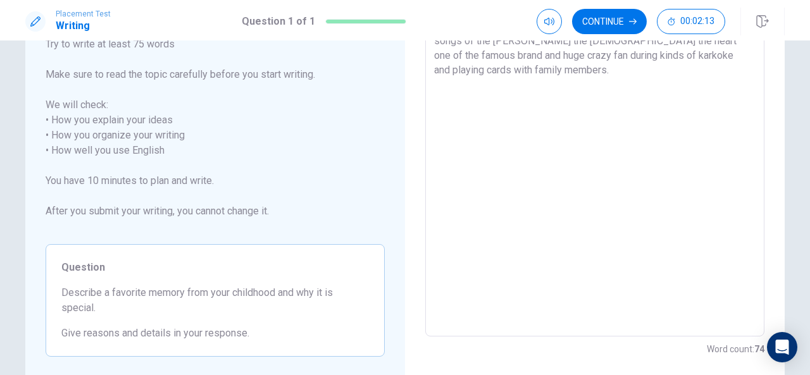
scroll to position [0, 0]
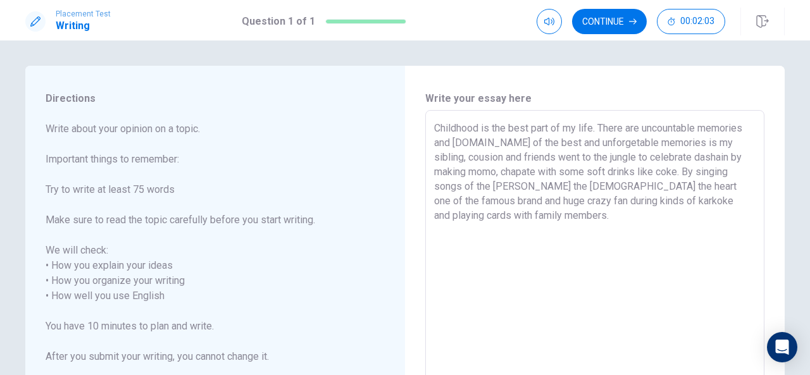
click at [683, 142] on textarea "Childhood is the best part of my life. There are uncountable memories and [DOMA…" at bounding box center [594, 296] width 321 height 351
click at [635, 158] on textarea "Childhood is the best part of my life. There are uncountable memories and [DOMA…" at bounding box center [594, 296] width 321 height 351
click at [616, 217] on textarea "Childhood is the best part of my life. There are uncountable memories and [DOMA…" at bounding box center [594, 296] width 321 height 351
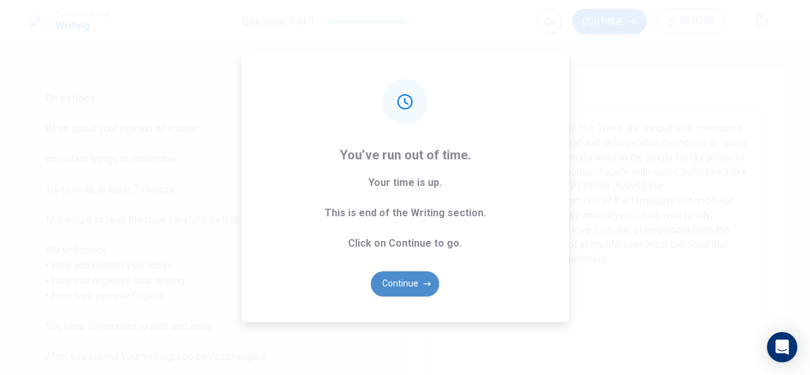
click at [420, 274] on button "Continue" at bounding box center [405, 283] width 68 height 25
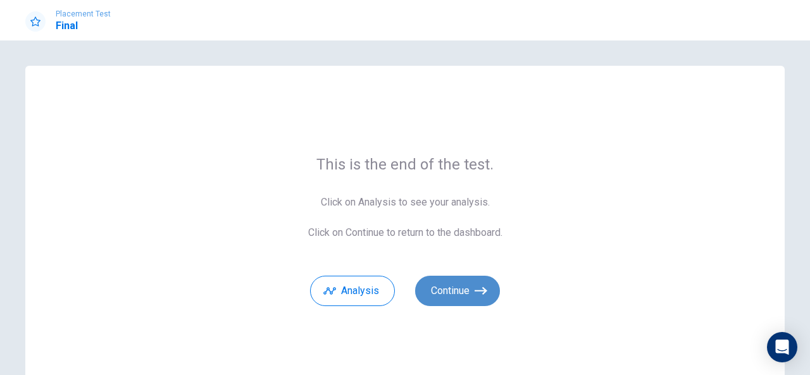
click at [446, 285] on button "Continue" at bounding box center [457, 291] width 85 height 30
